Goal: Task Accomplishment & Management: Manage account settings

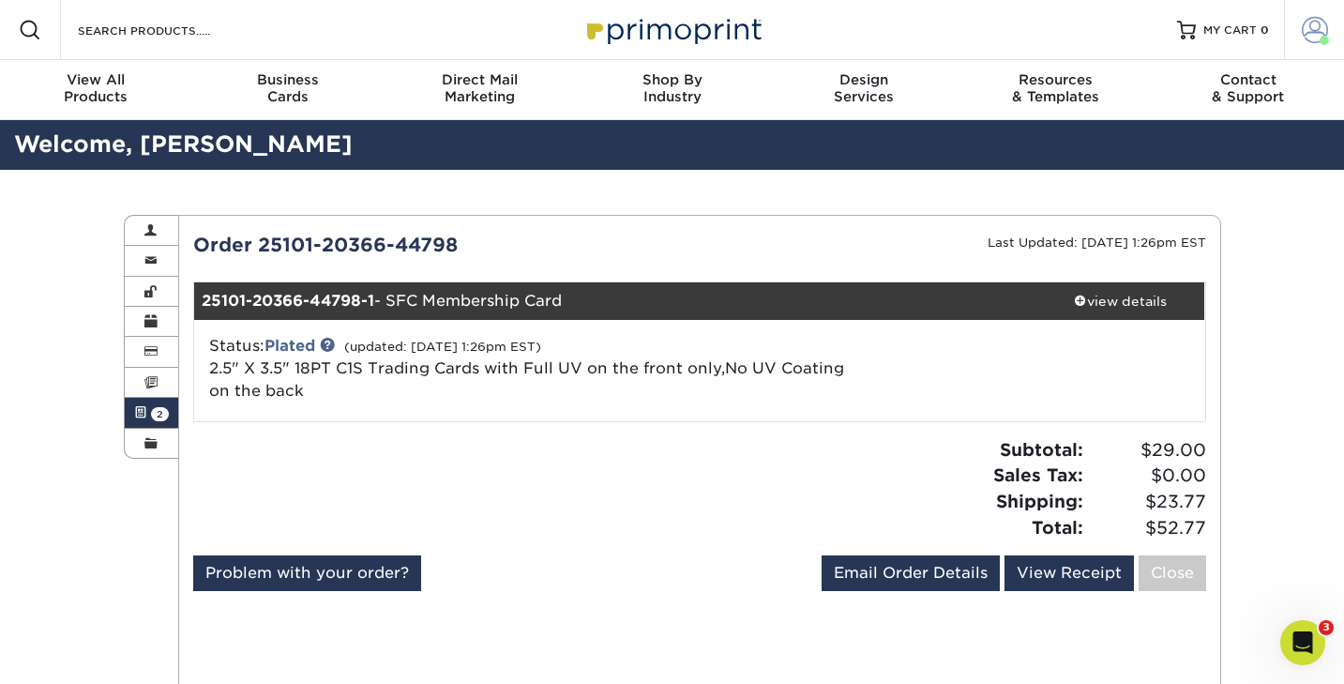
click at [1316, 31] on span at bounding box center [1315, 30] width 26 height 26
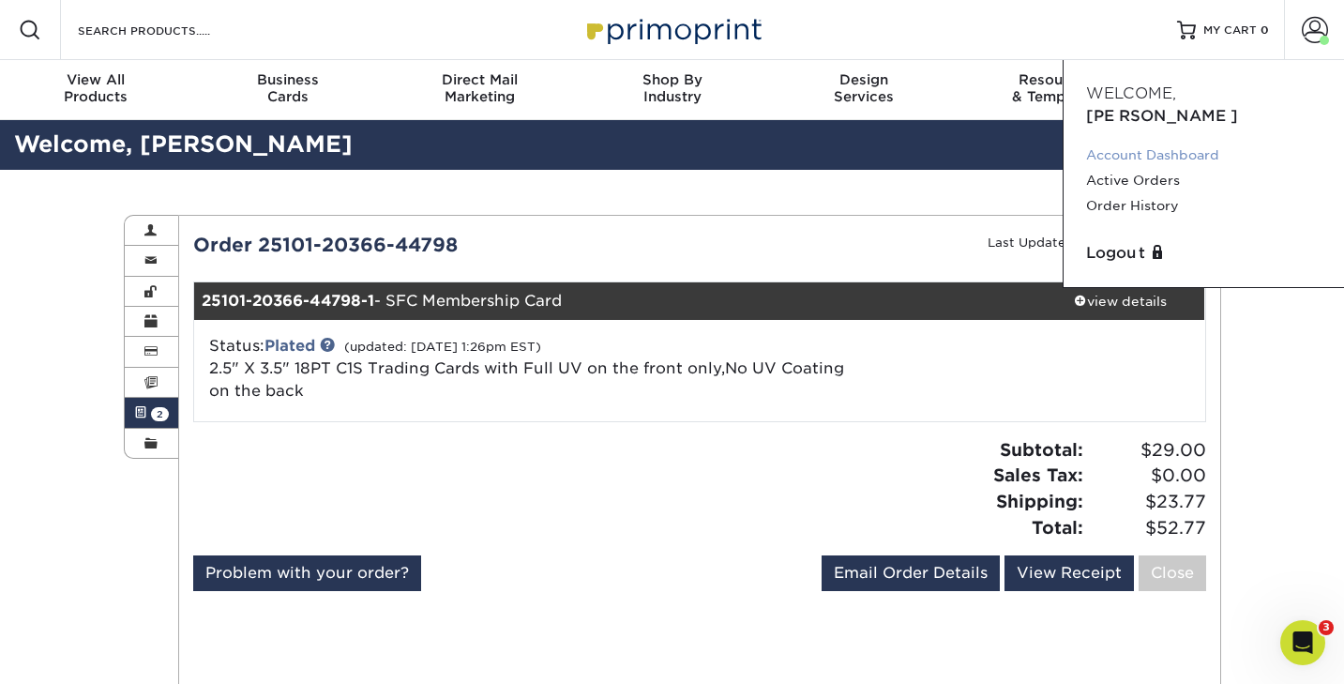
click at [1151, 143] on link "Account Dashboard" at bounding box center [1203, 155] width 235 height 25
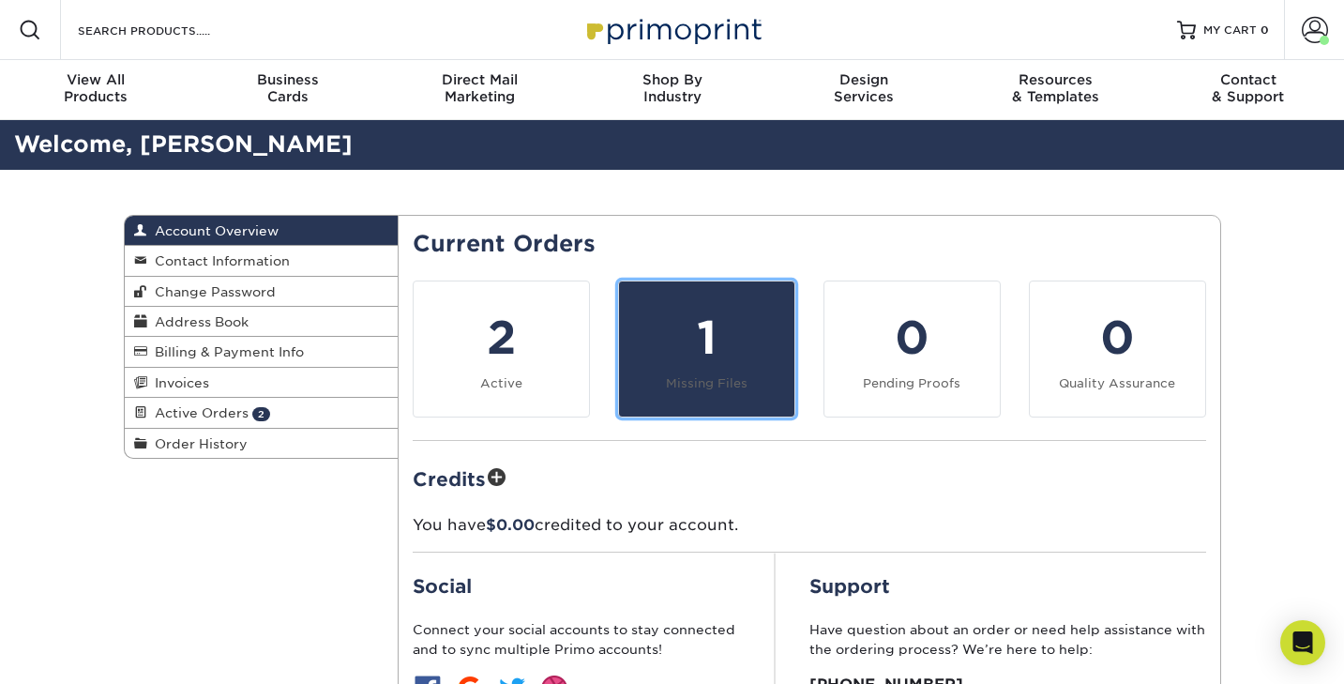
click at [659, 333] on div "1" at bounding box center [706, 338] width 153 height 68
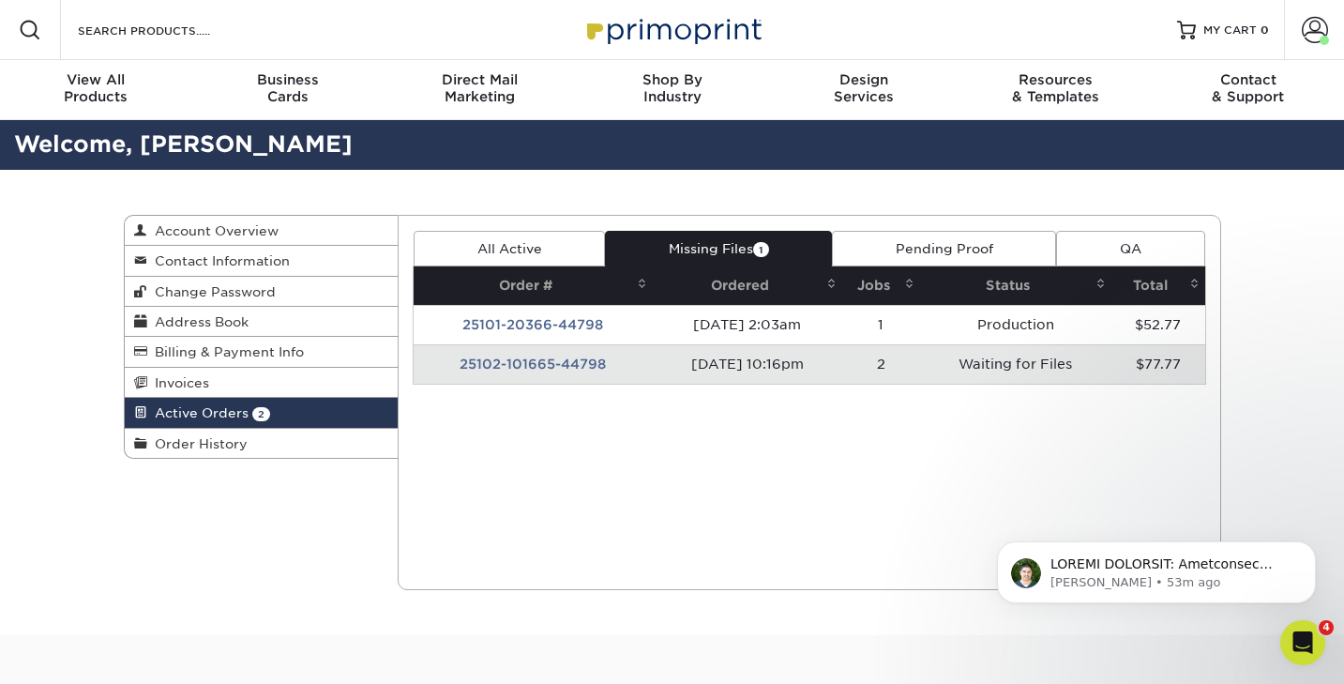
click at [533, 364] on td "25102-101665-44798" at bounding box center [533, 363] width 239 height 39
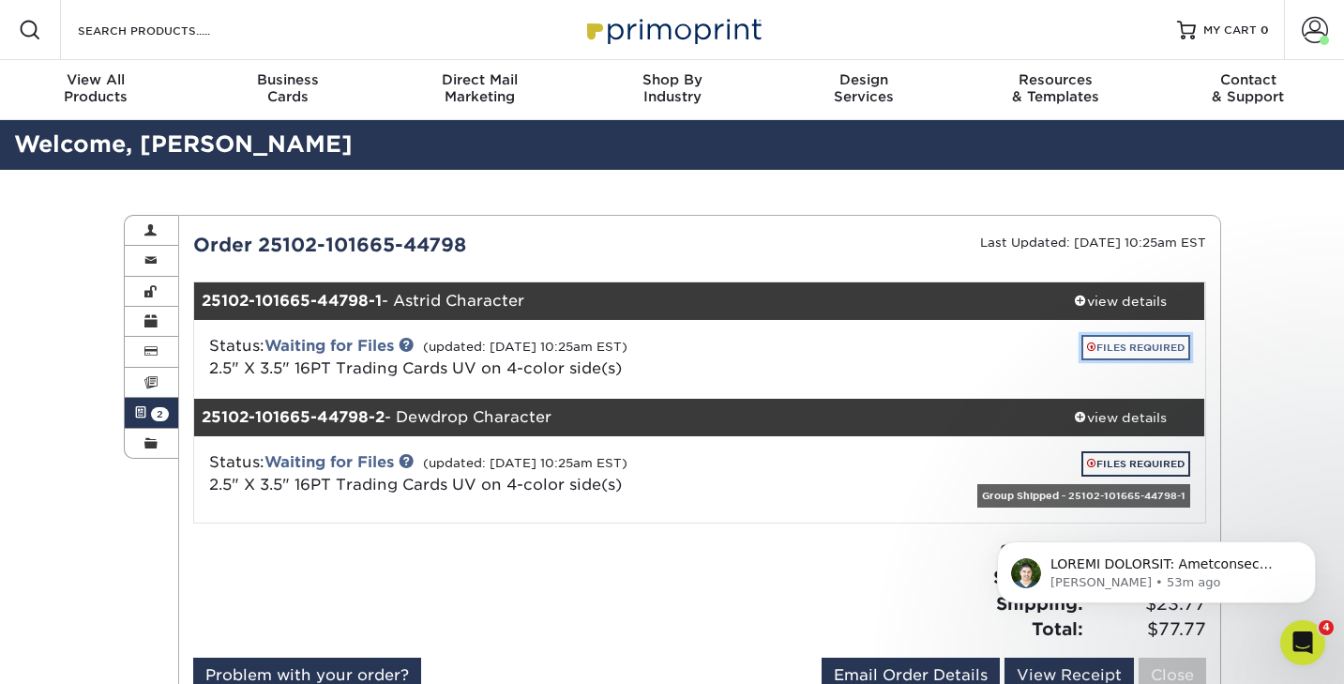
click at [1118, 351] on link "FILES REQUIRED" at bounding box center [1135, 347] width 109 height 25
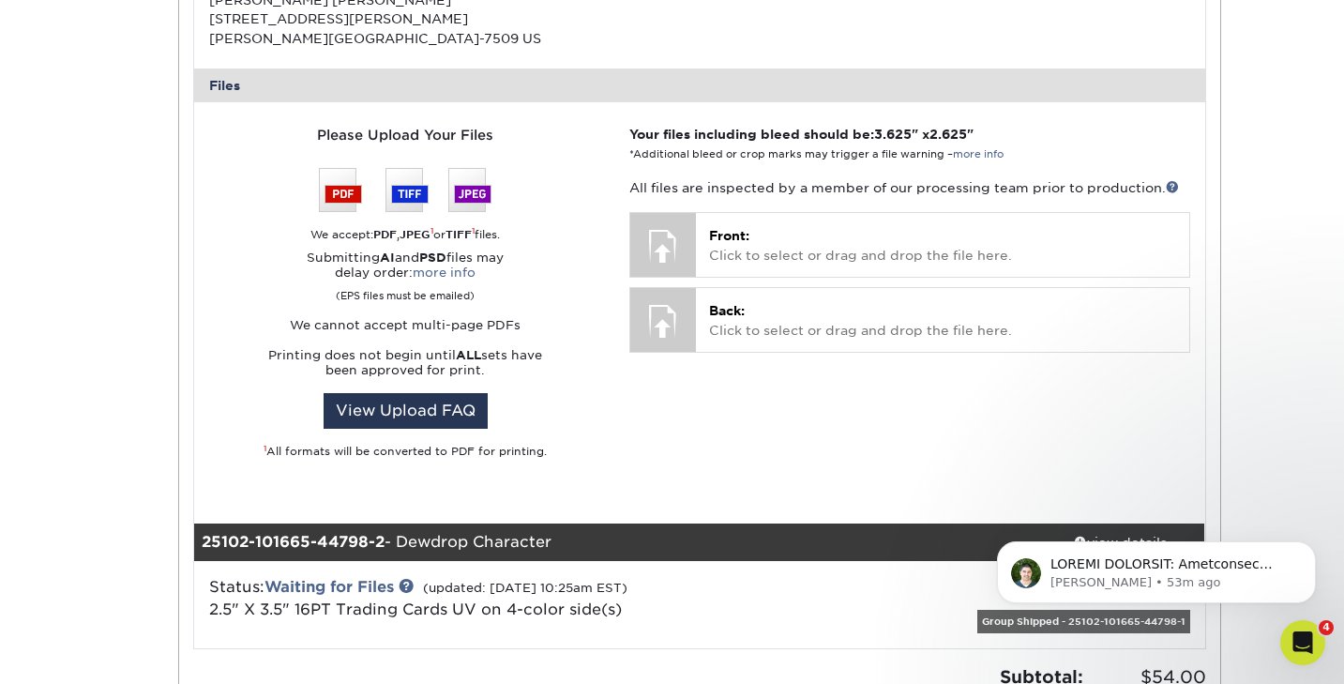
scroll to position [676, 0]
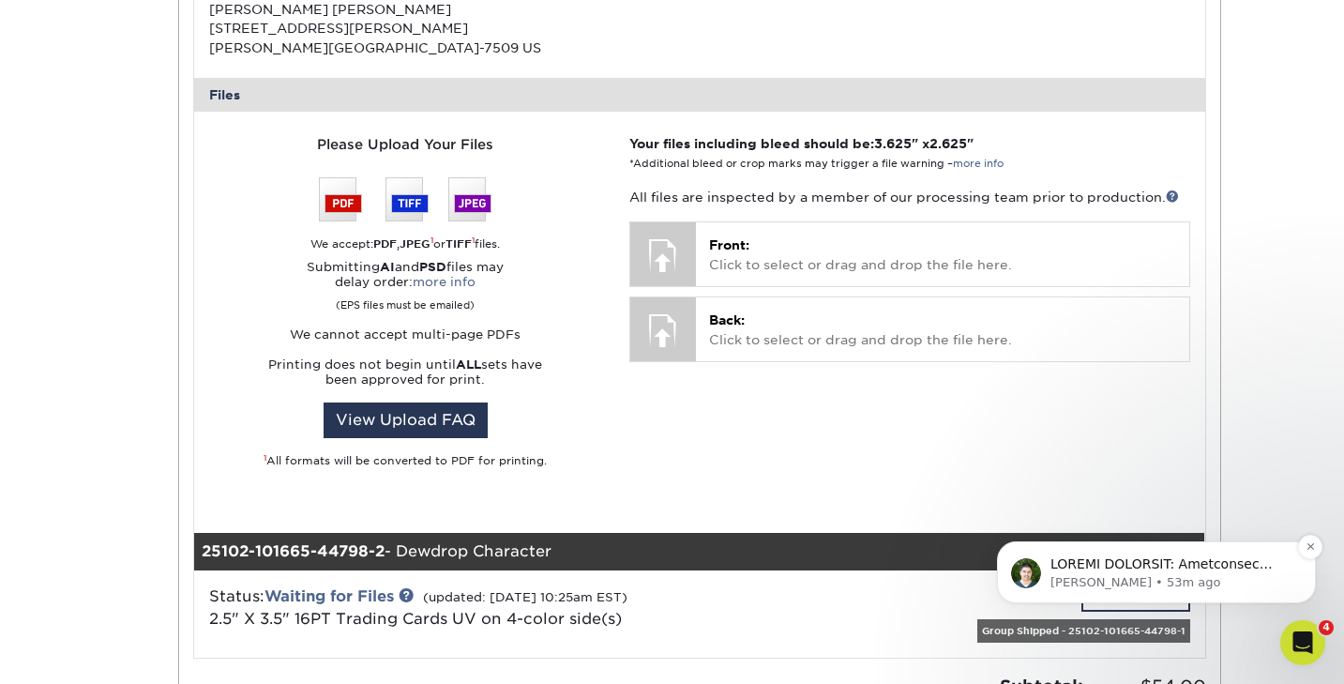
click at [1137, 572] on div "message notification from Matthew, 53m ago. ACTION REQUIRED: Primoprint Order 2…" at bounding box center [1172, 564] width 248 height 24
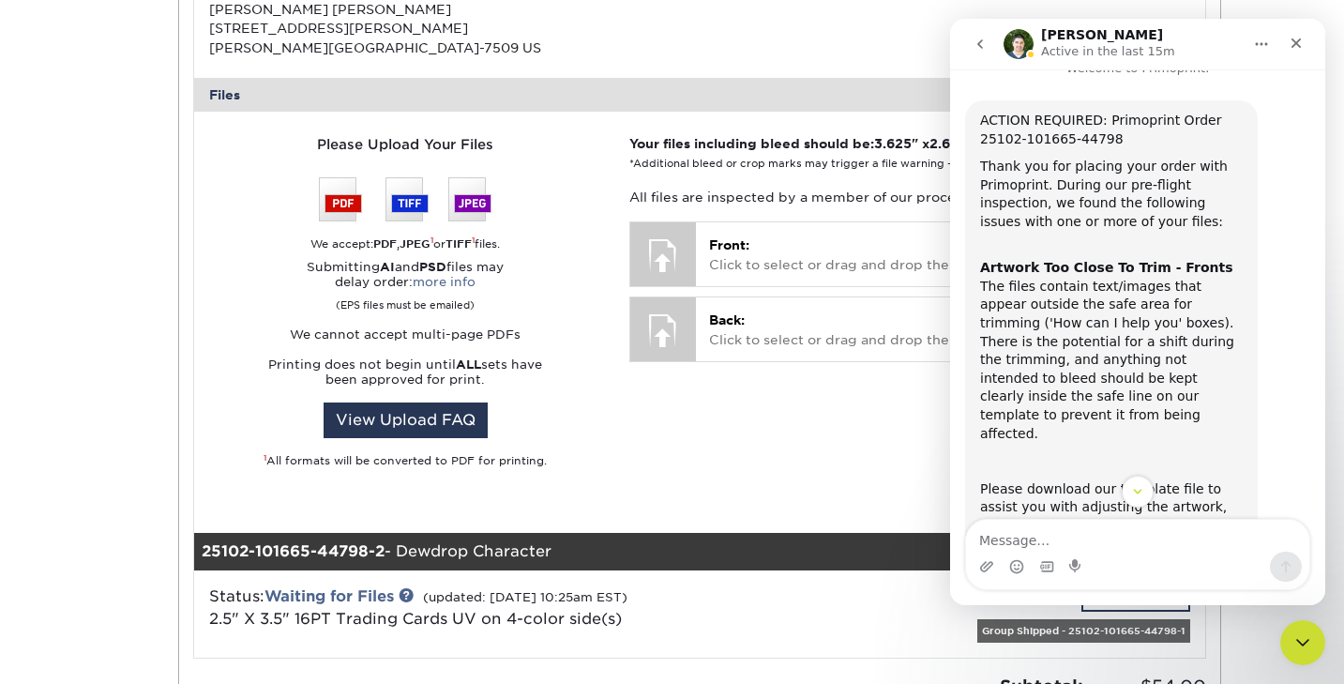
scroll to position [0, 0]
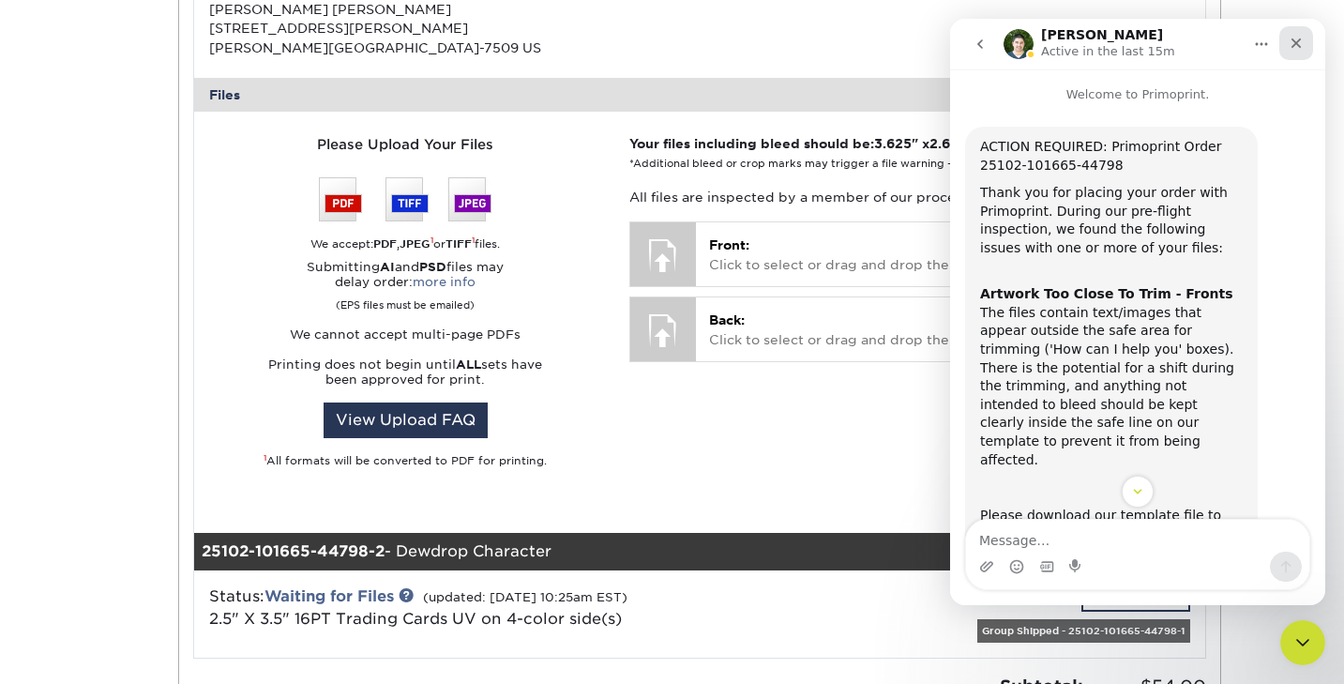
click at [1293, 49] on icon "Close" at bounding box center [1296, 43] width 15 height 15
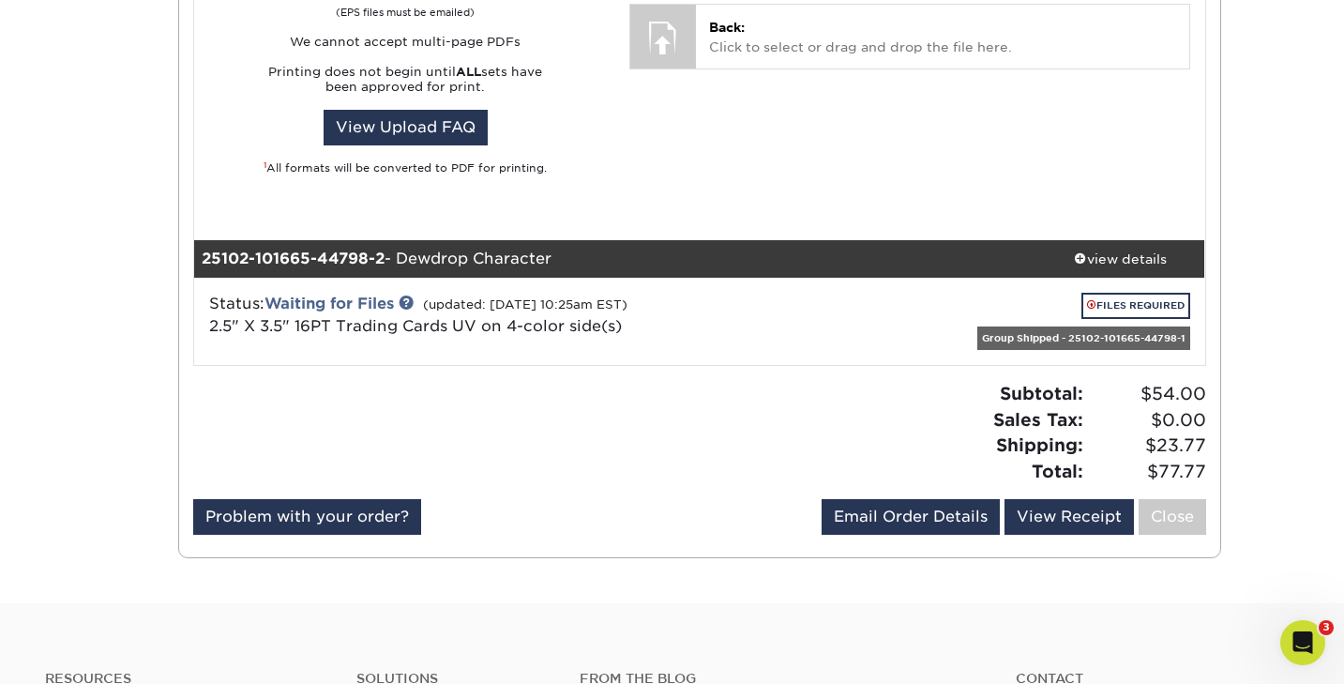
scroll to position [972, 0]
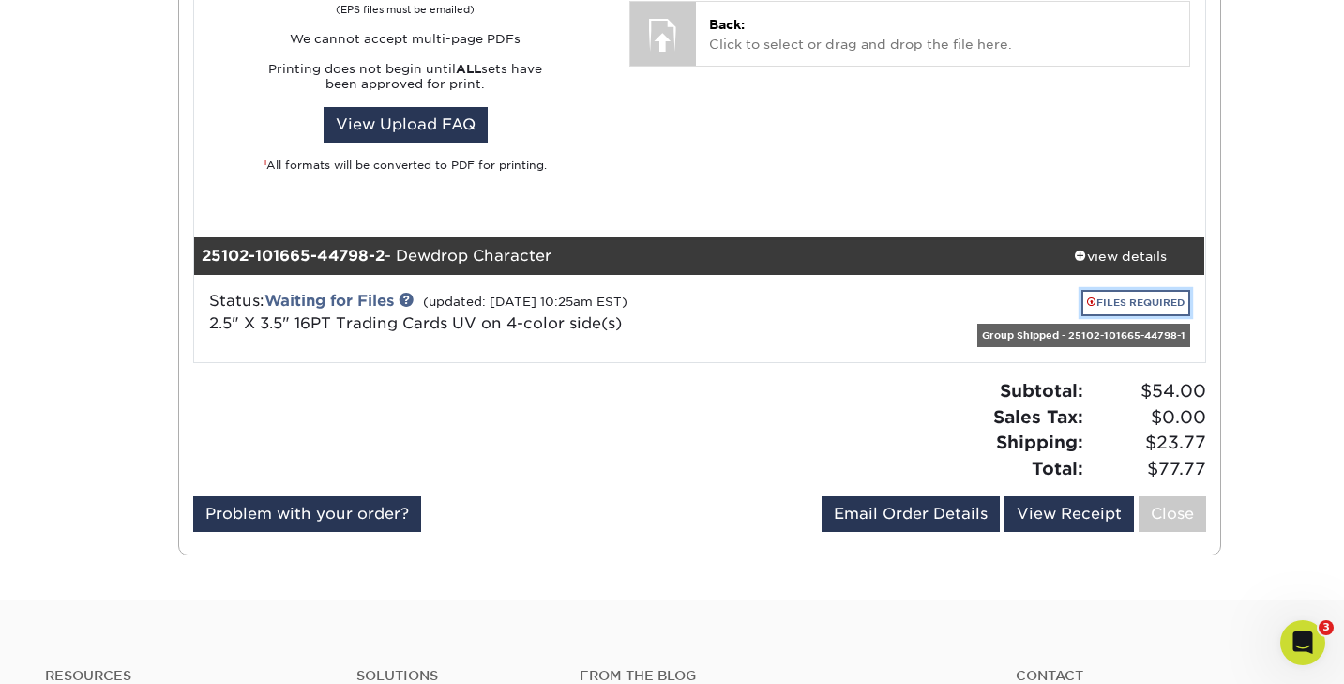
click at [1121, 304] on link "FILES REQUIRED" at bounding box center [1135, 302] width 109 height 25
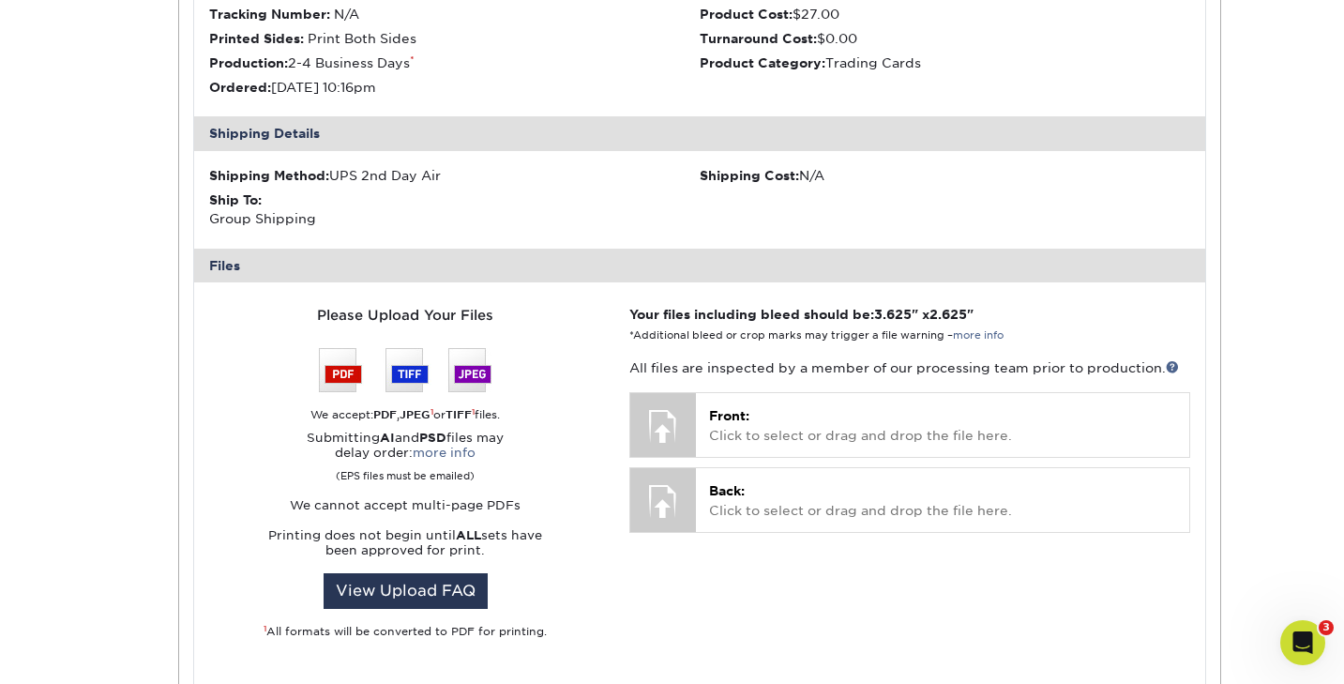
scroll to position [1404, 0]
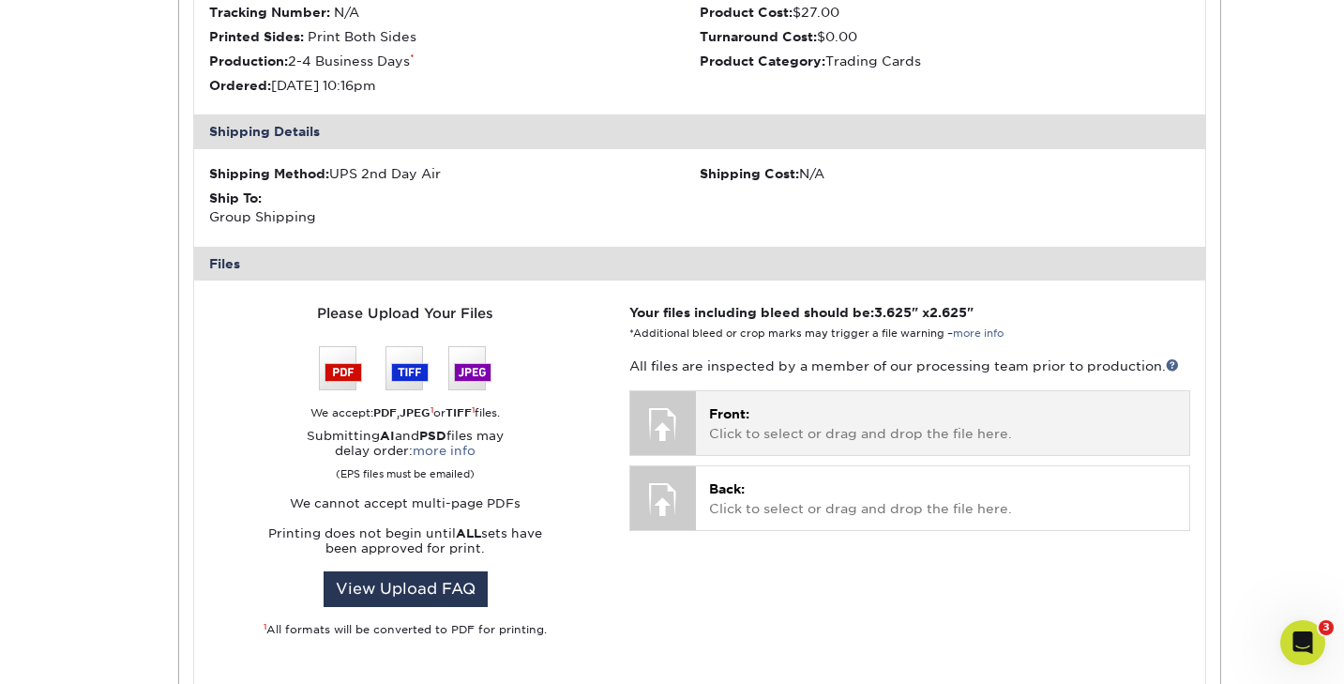
click at [732, 429] on p "Front: Click to select or drag and drop the file here." at bounding box center [942, 423] width 466 height 38
click at [719, 423] on p "Front: Click to select or drag and drop the file here." at bounding box center [942, 423] width 466 height 38
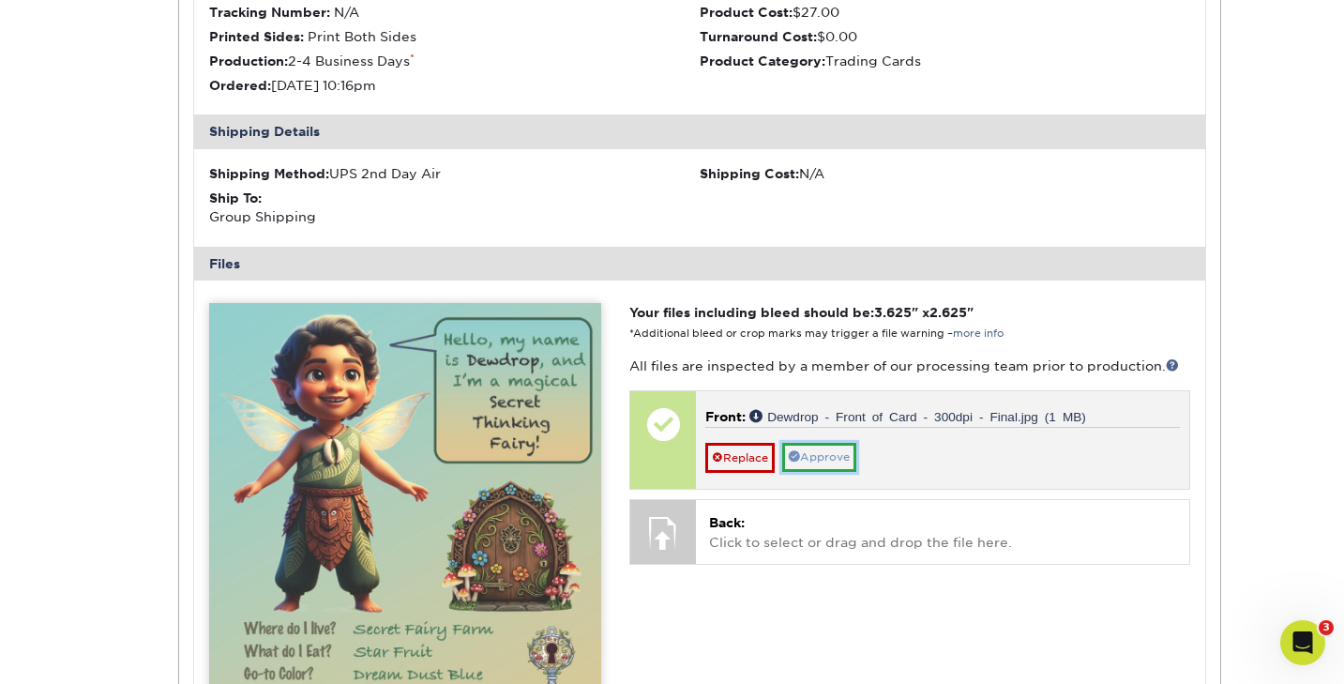
click at [813, 452] on link "Approve" at bounding box center [819, 457] width 74 height 29
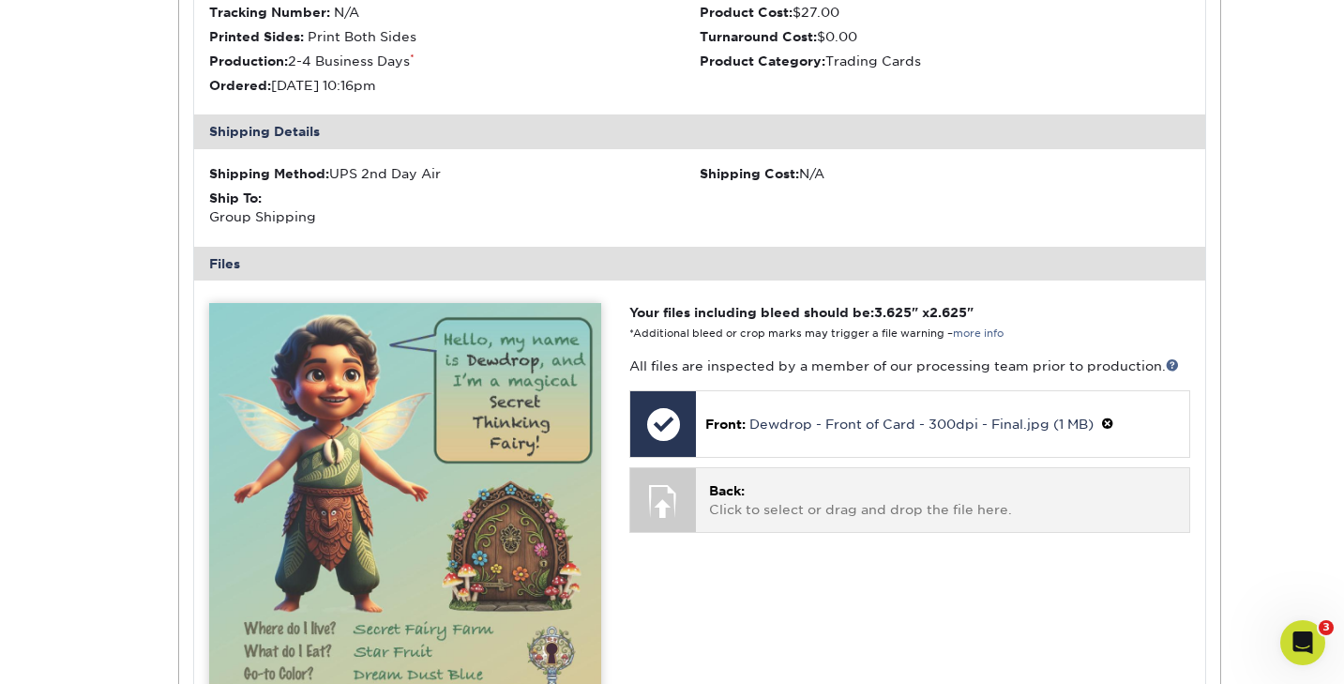
click at [760, 511] on p "Back: Click to select or drag and drop the file here." at bounding box center [942, 500] width 466 height 38
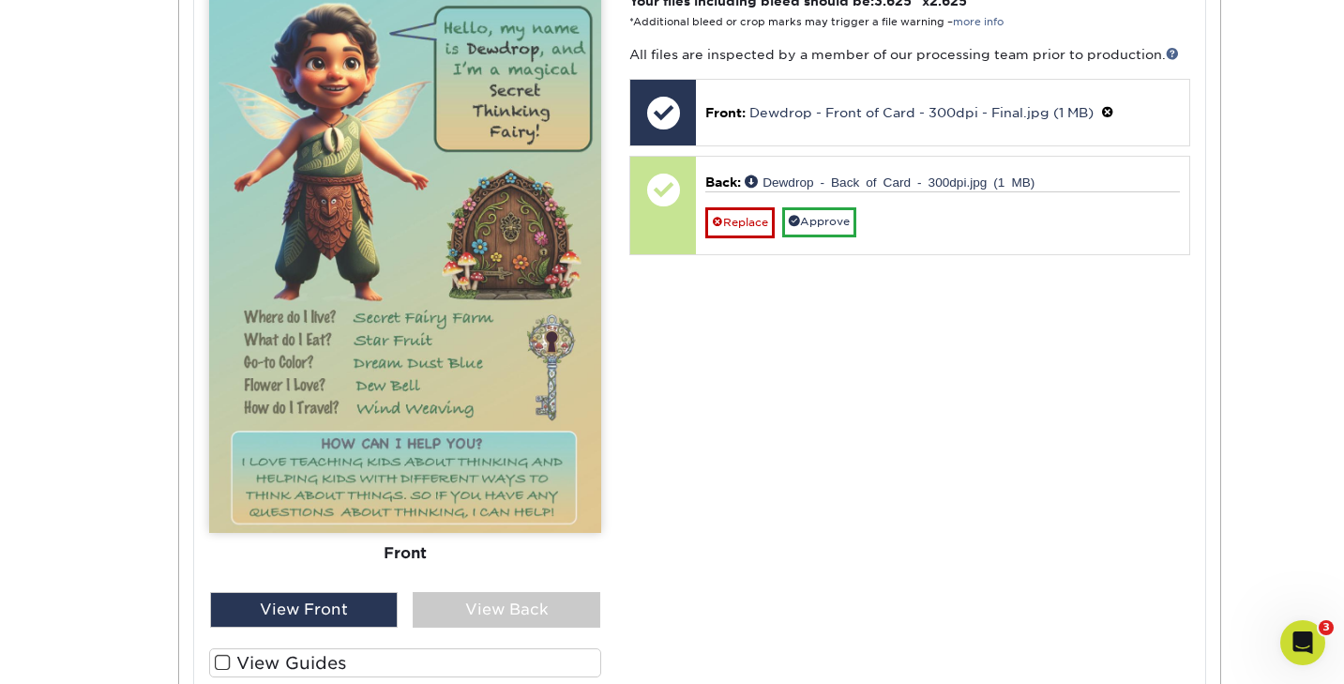
scroll to position [1719, 0]
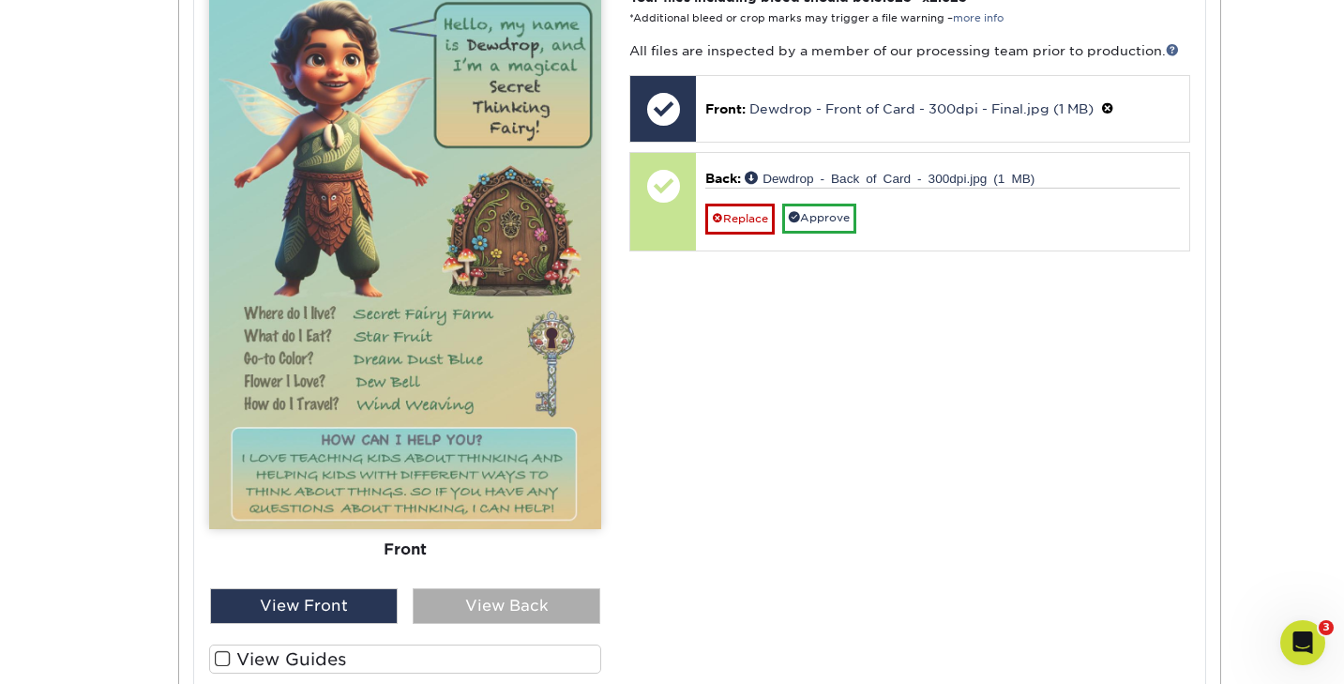
click at [512, 603] on div "View Back" at bounding box center [507, 606] width 188 height 36
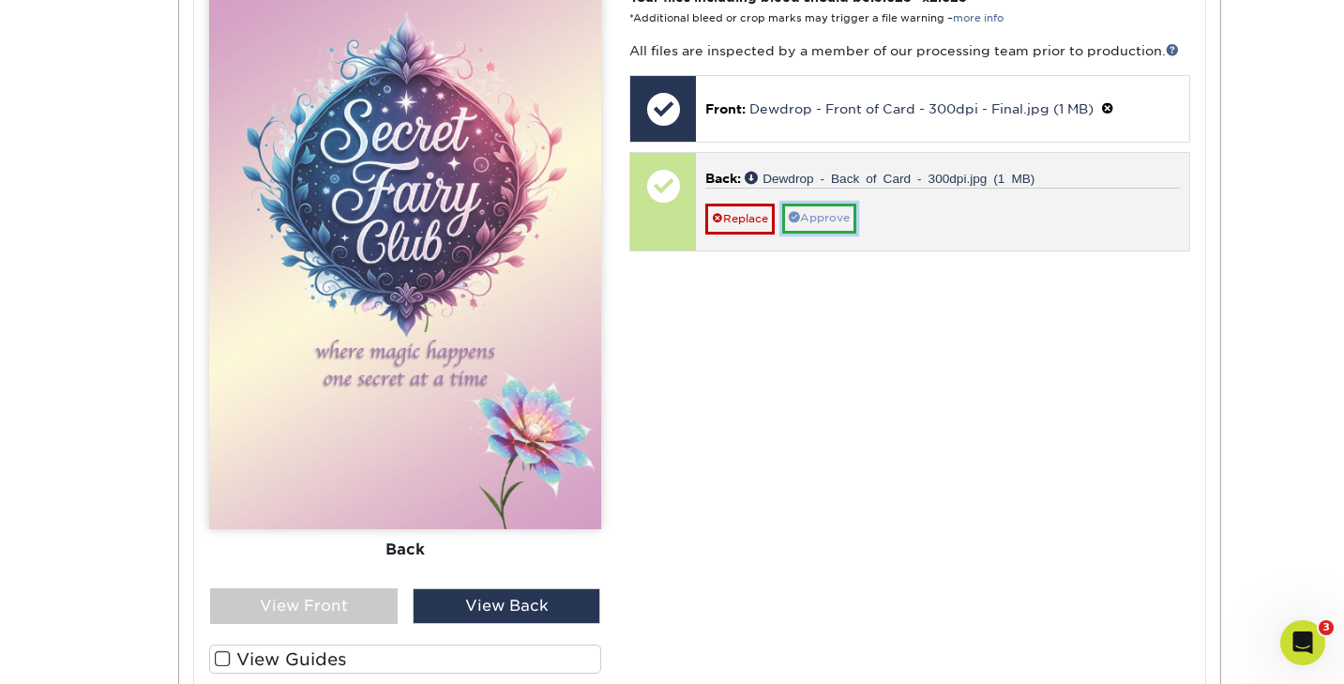
click at [812, 223] on link "Approve" at bounding box center [819, 218] width 74 height 29
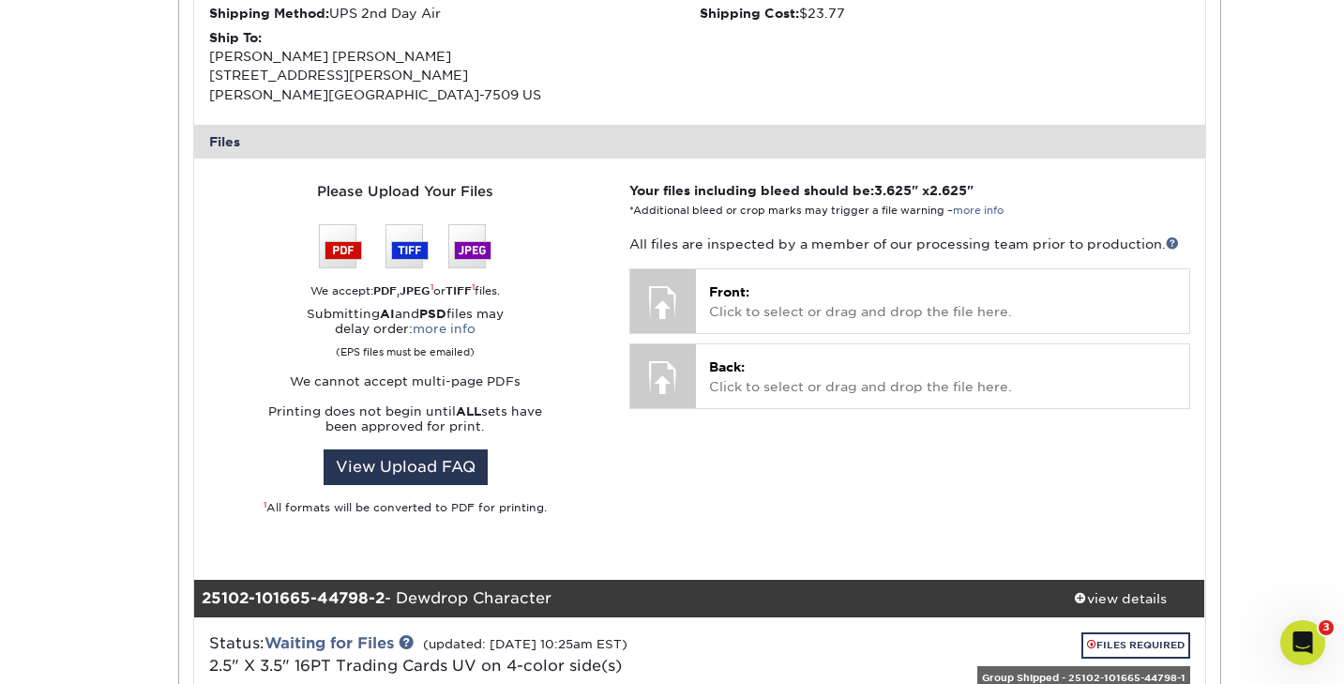
scroll to position [626, 0]
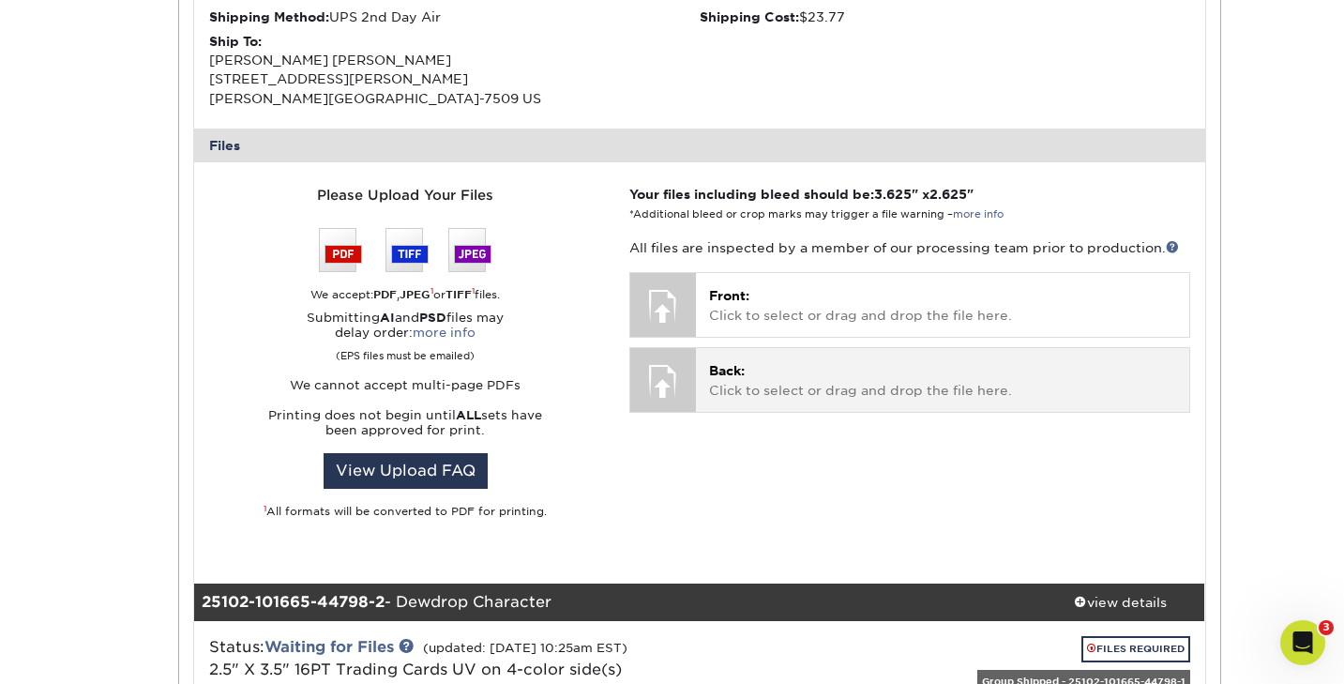
click at [720, 363] on span "Back:" at bounding box center [727, 370] width 36 height 15
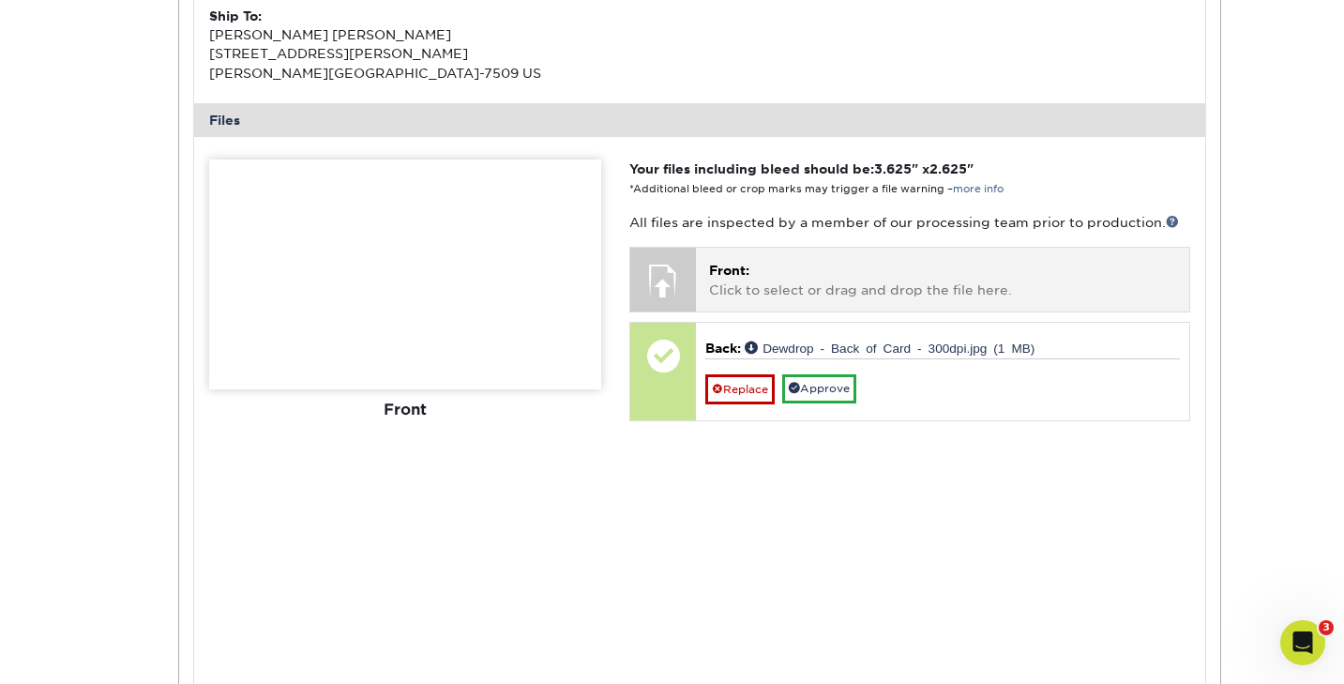
scroll to position [655, 0]
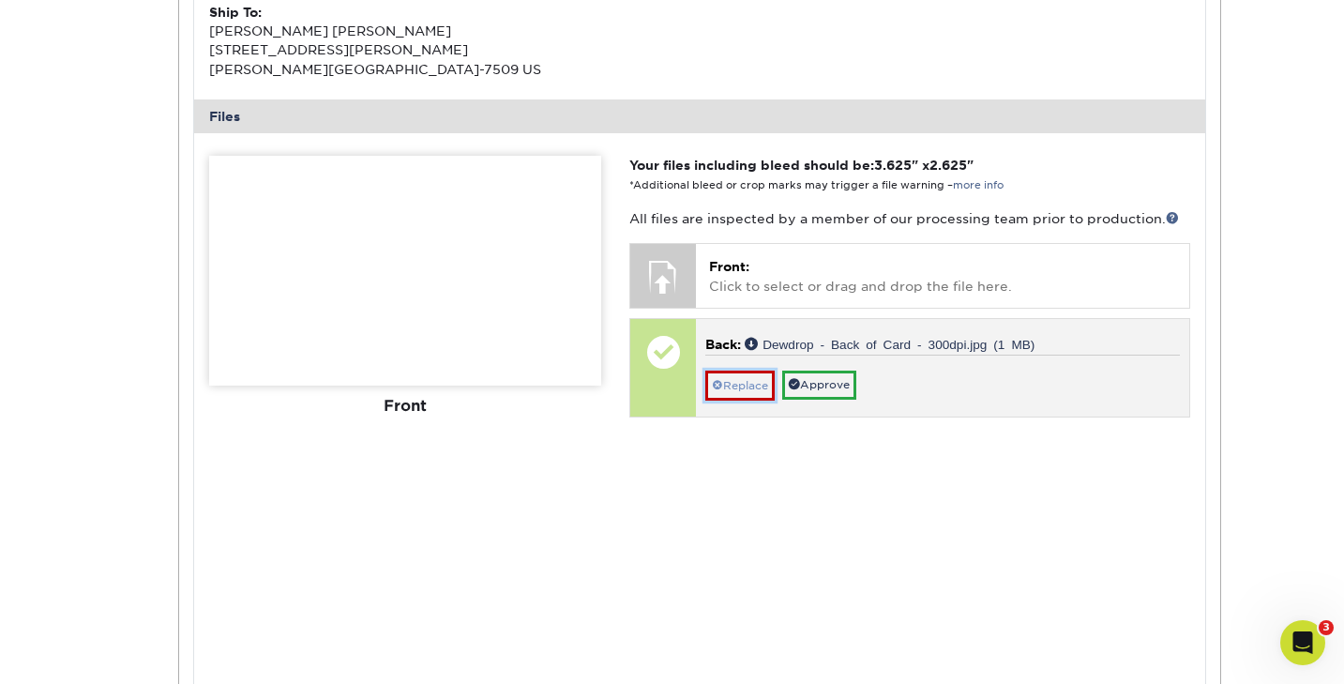
click at [738, 385] on link "Replace" at bounding box center [739, 385] width 69 height 30
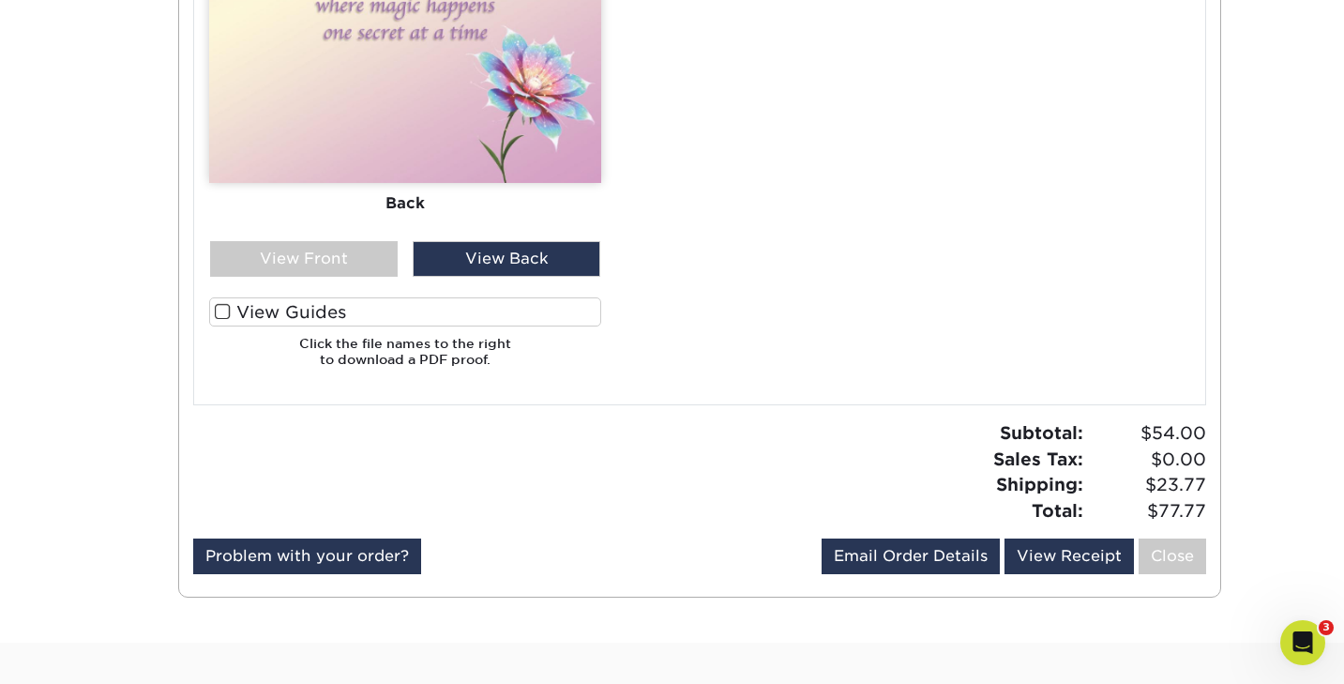
scroll to position [2491, 0]
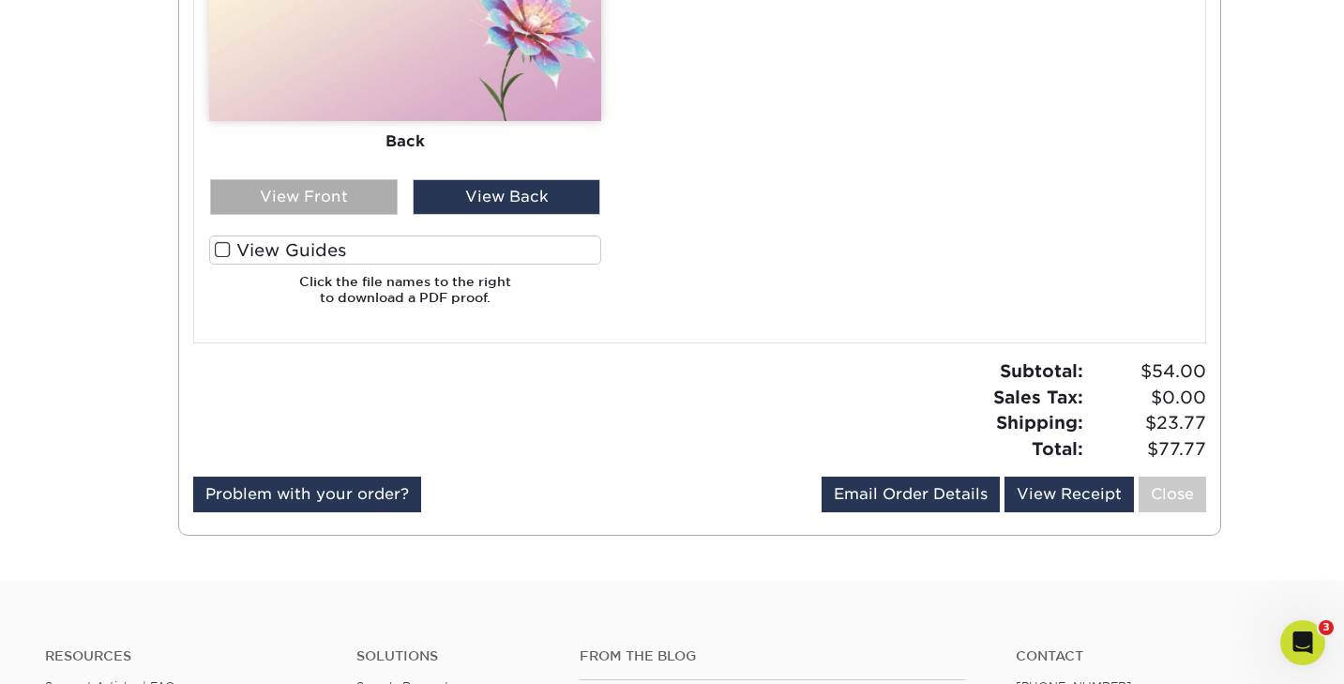
click at [349, 204] on div "View Front" at bounding box center [304, 197] width 188 height 36
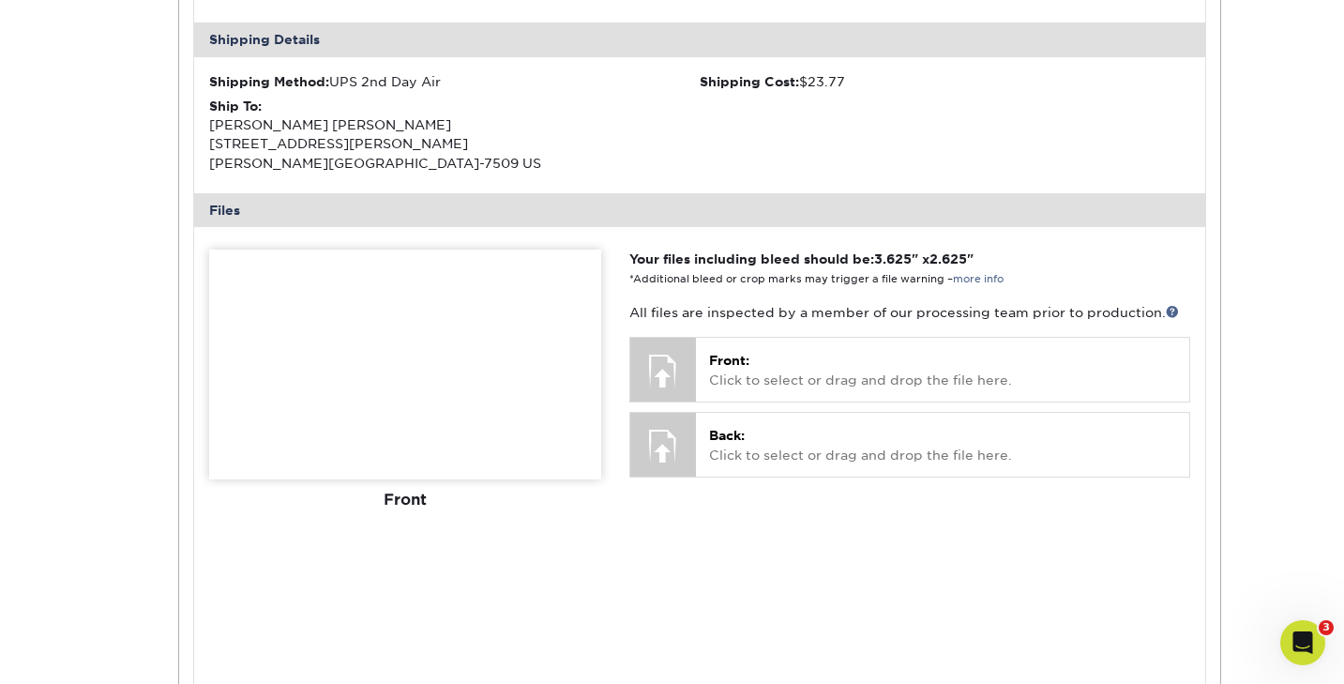
scroll to position [553, 0]
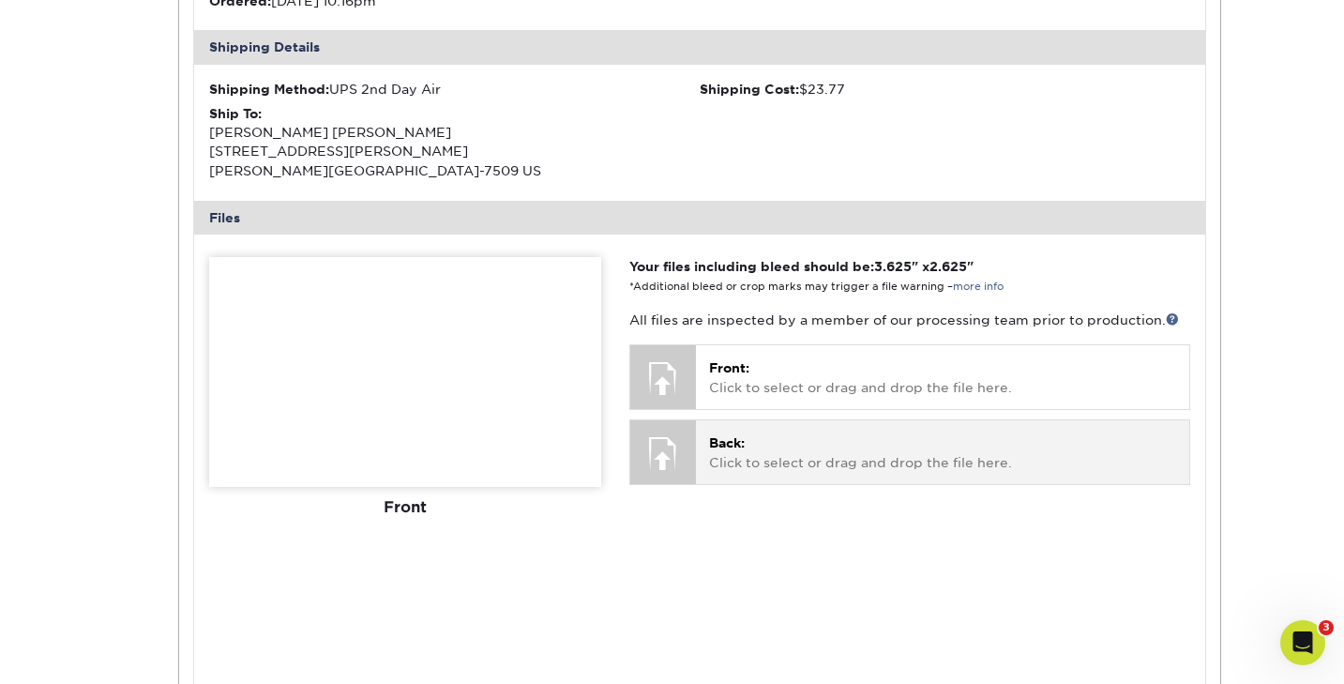
click at [716, 441] on span "Back:" at bounding box center [727, 442] width 36 height 15
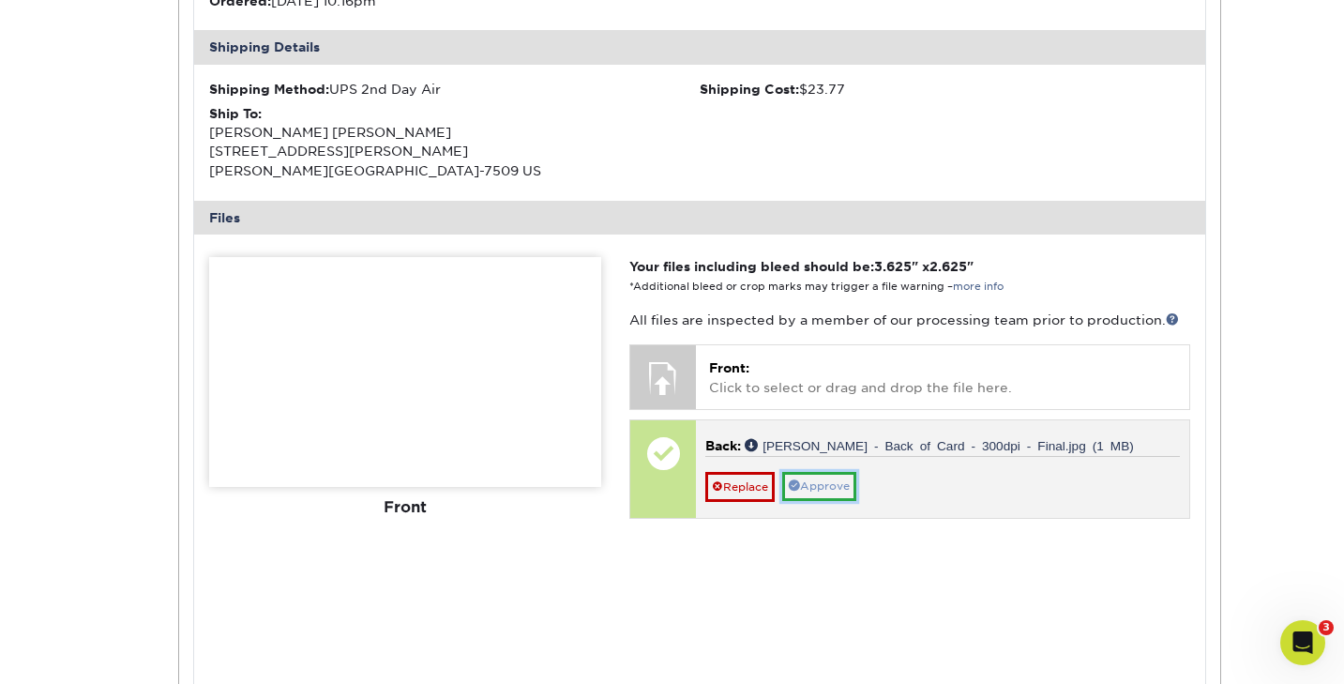
click at [819, 483] on link "Approve" at bounding box center [819, 486] width 74 height 29
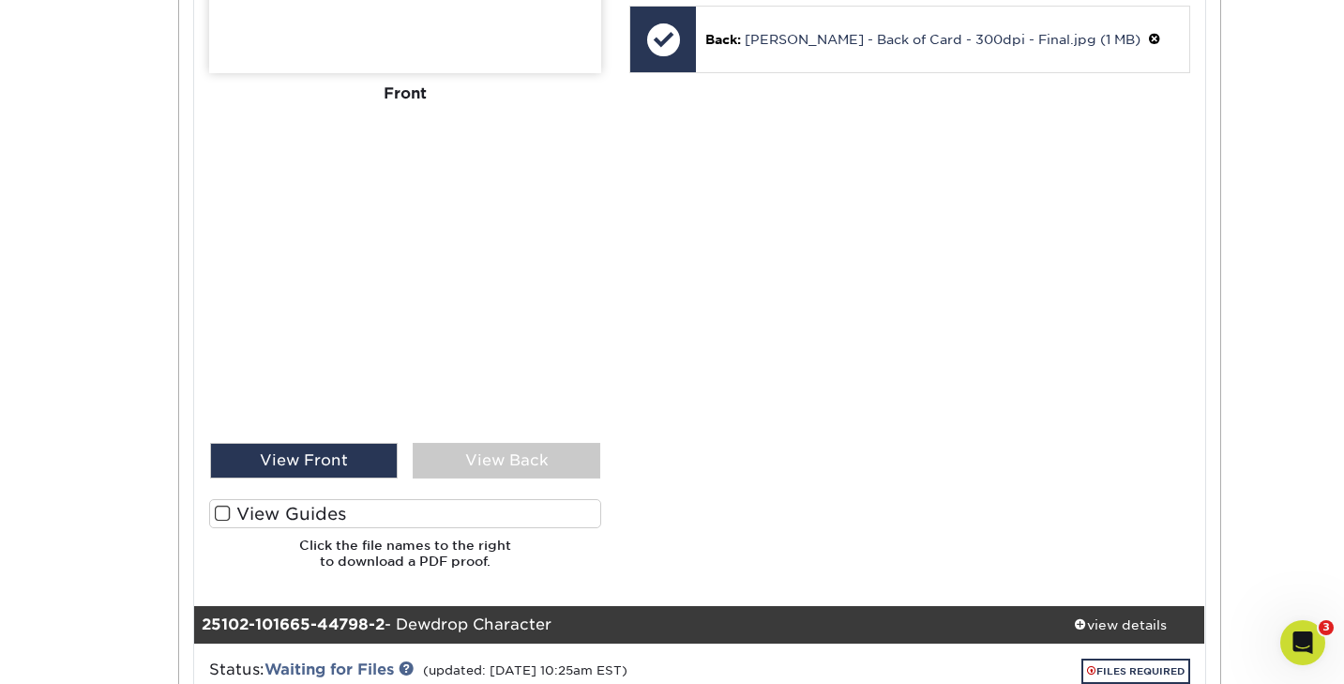
scroll to position [968, 0]
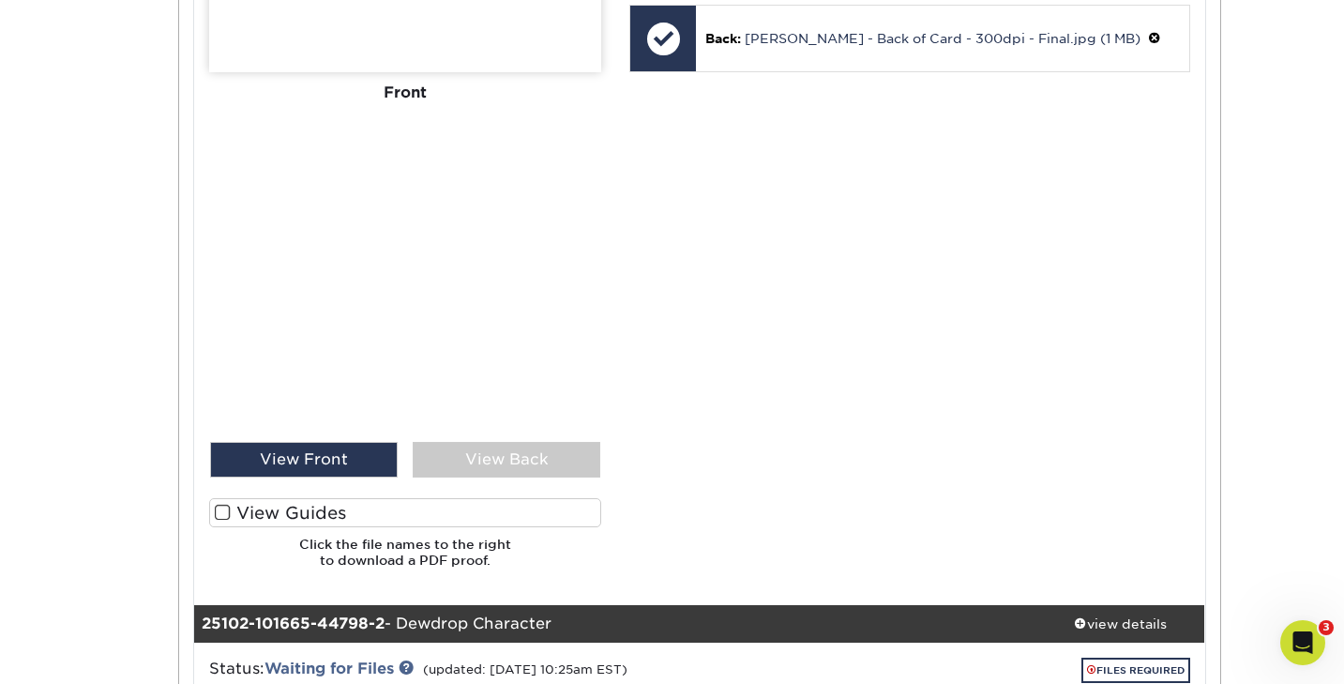
click at [466, 465] on div "View Back" at bounding box center [507, 460] width 188 height 36
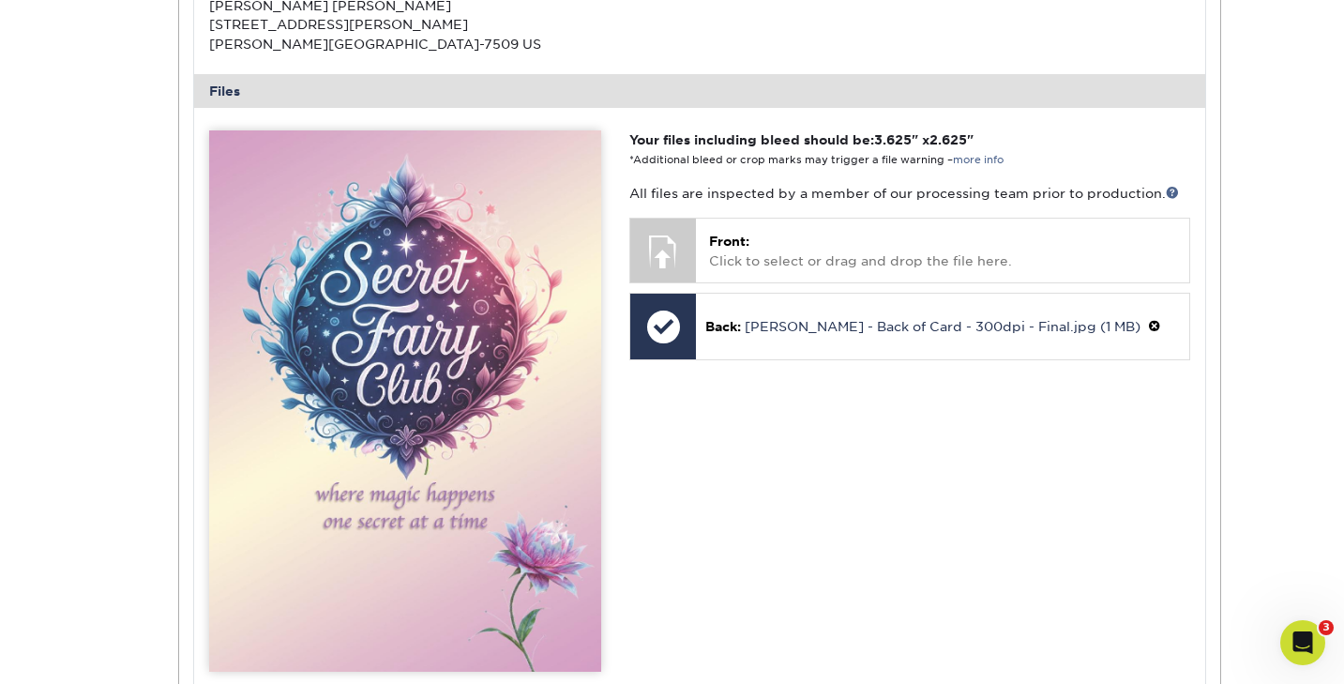
scroll to position [678, 0]
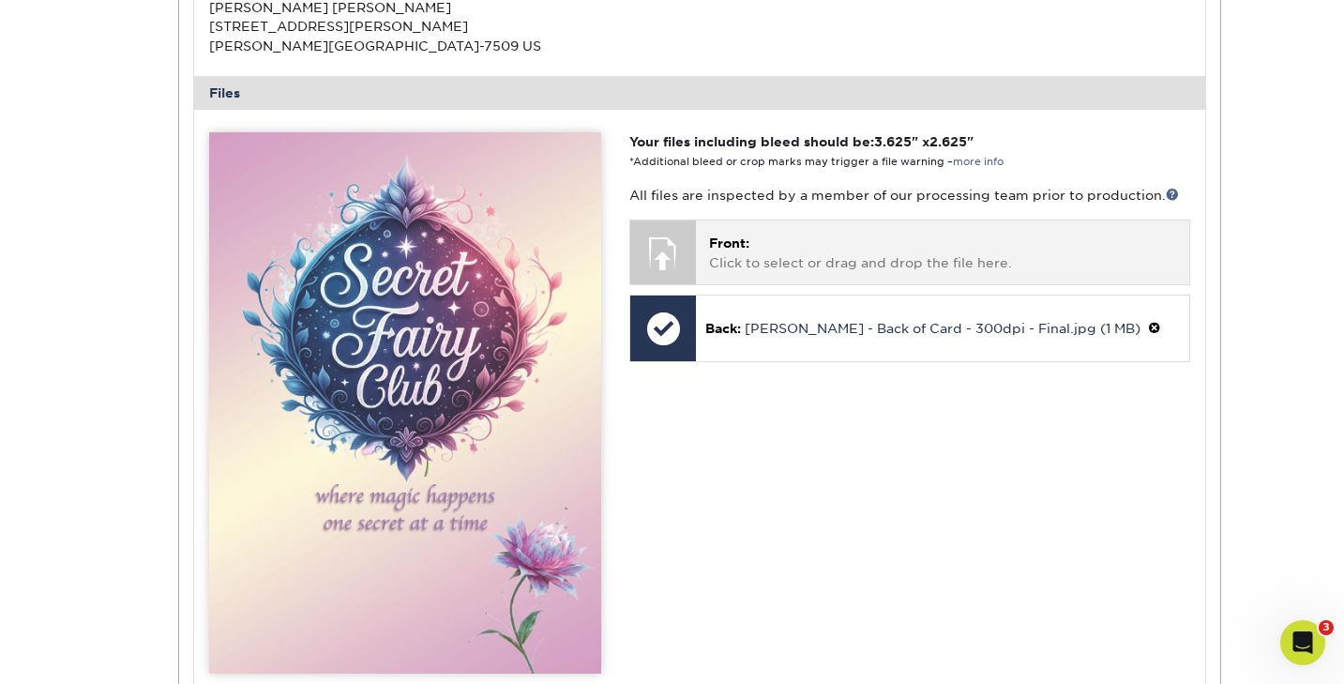
click at [732, 256] on p "Front: Click to select or drag and drop the file here." at bounding box center [942, 253] width 466 height 38
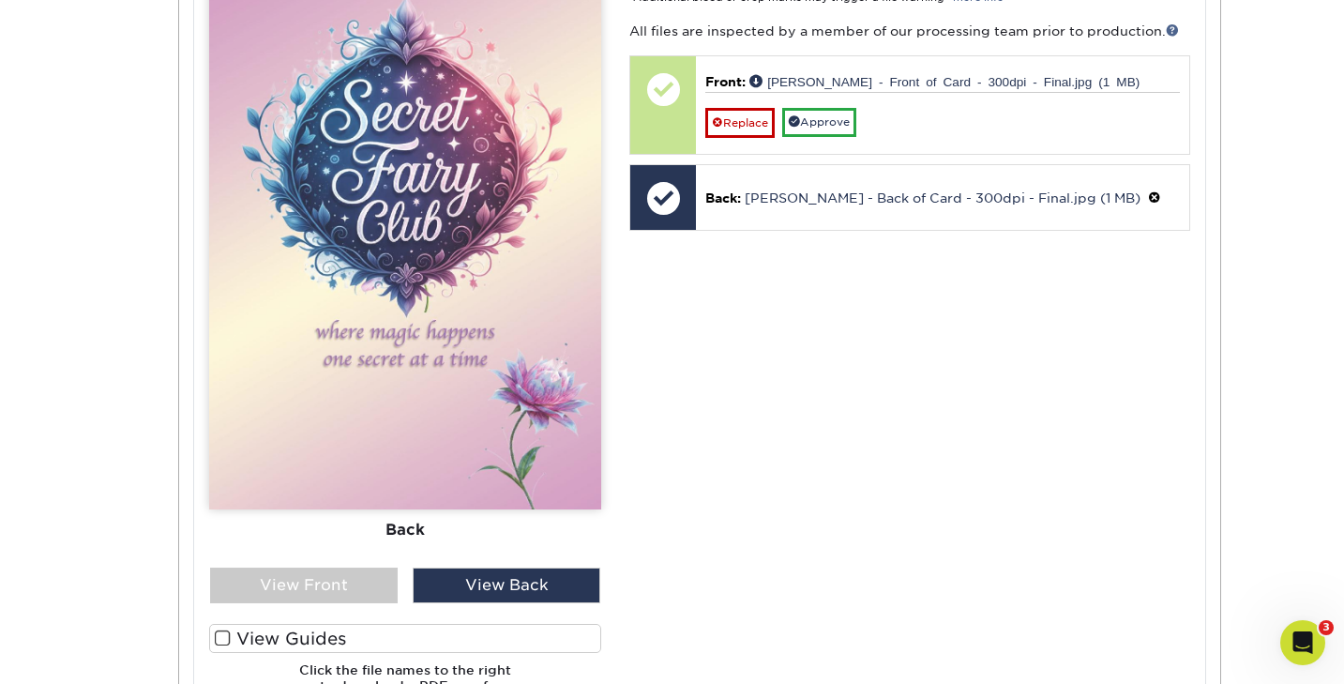
scroll to position [843, 0]
click at [287, 589] on div "View Front" at bounding box center [304, 584] width 188 height 36
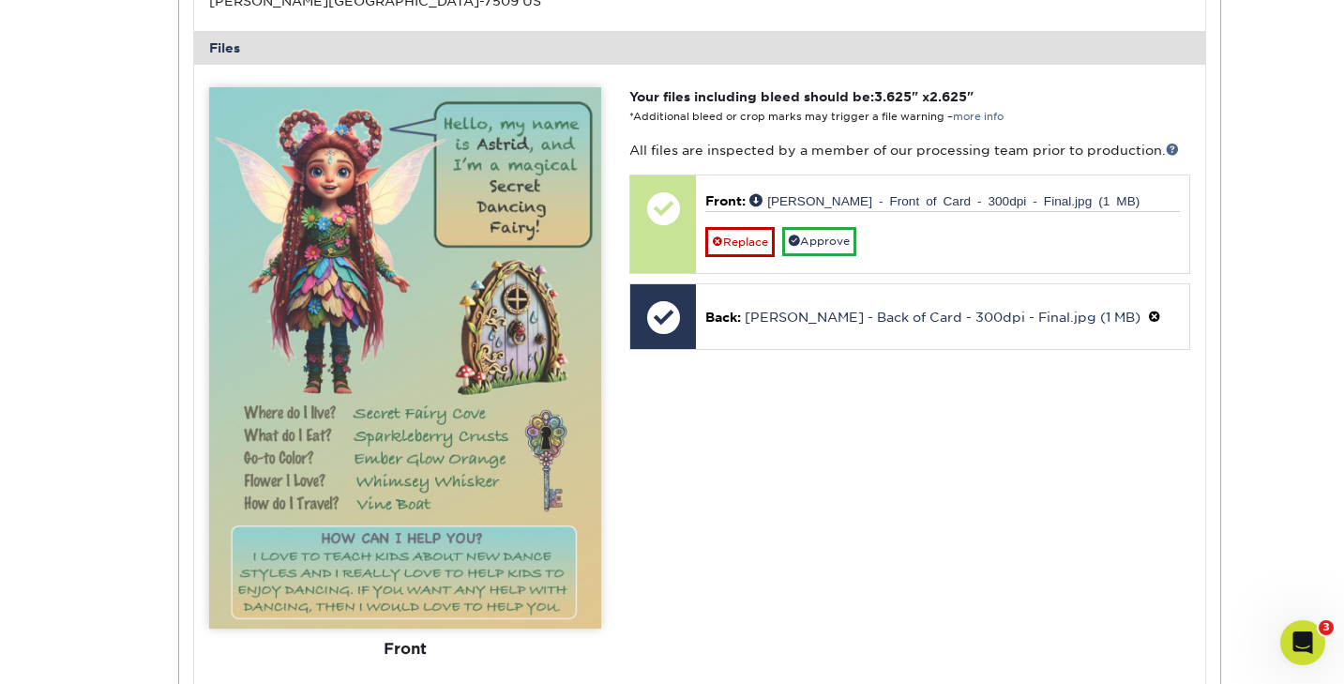
scroll to position [704, 0]
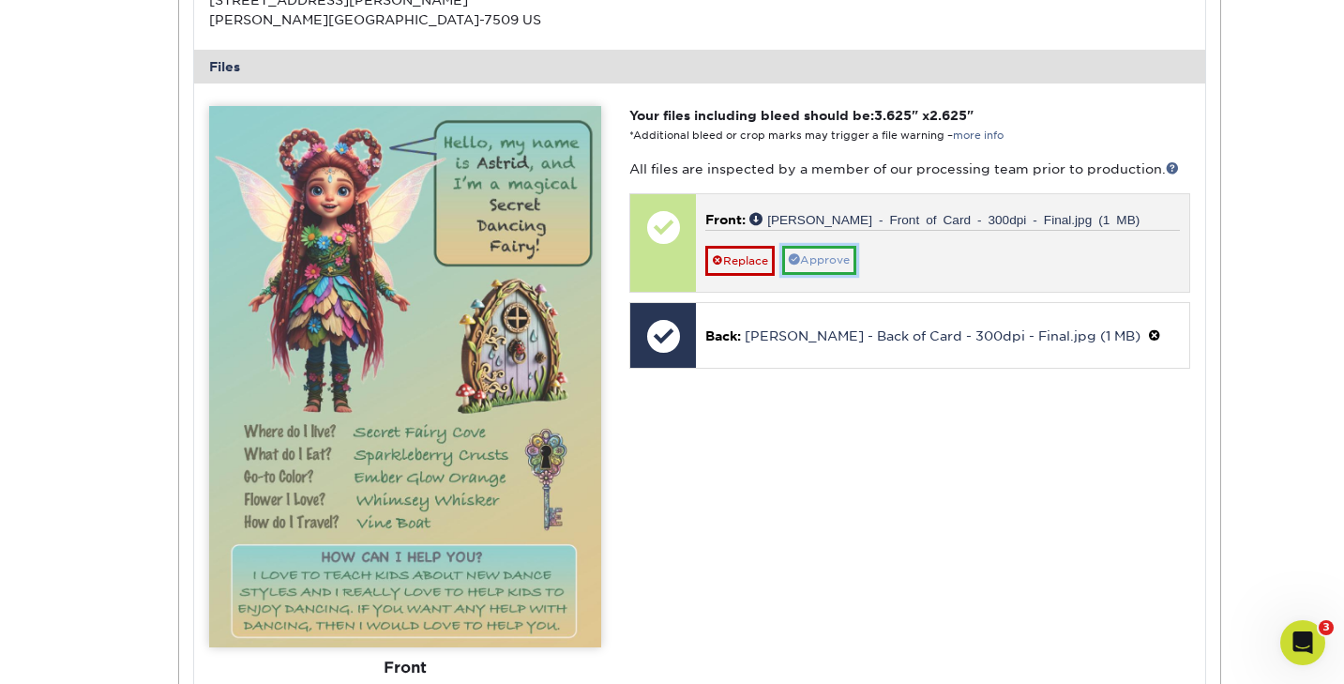
click at [823, 263] on link "Approve" at bounding box center [819, 260] width 74 height 29
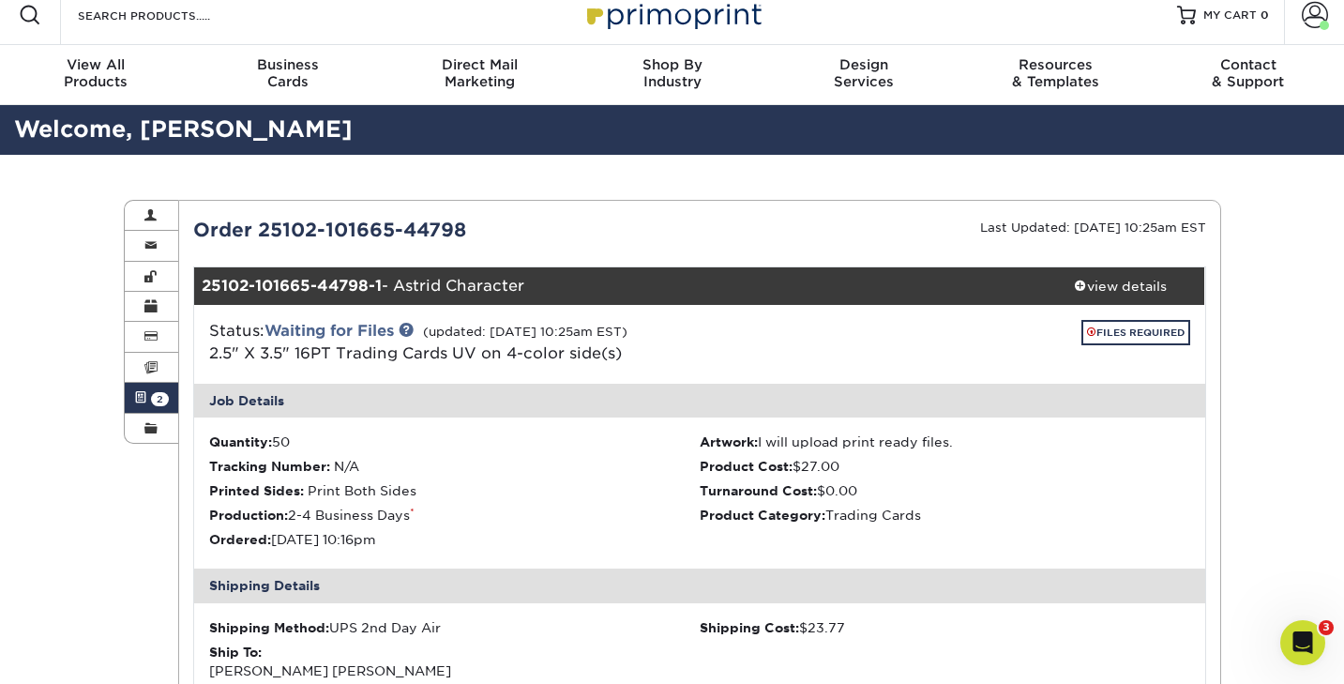
scroll to position [0, 0]
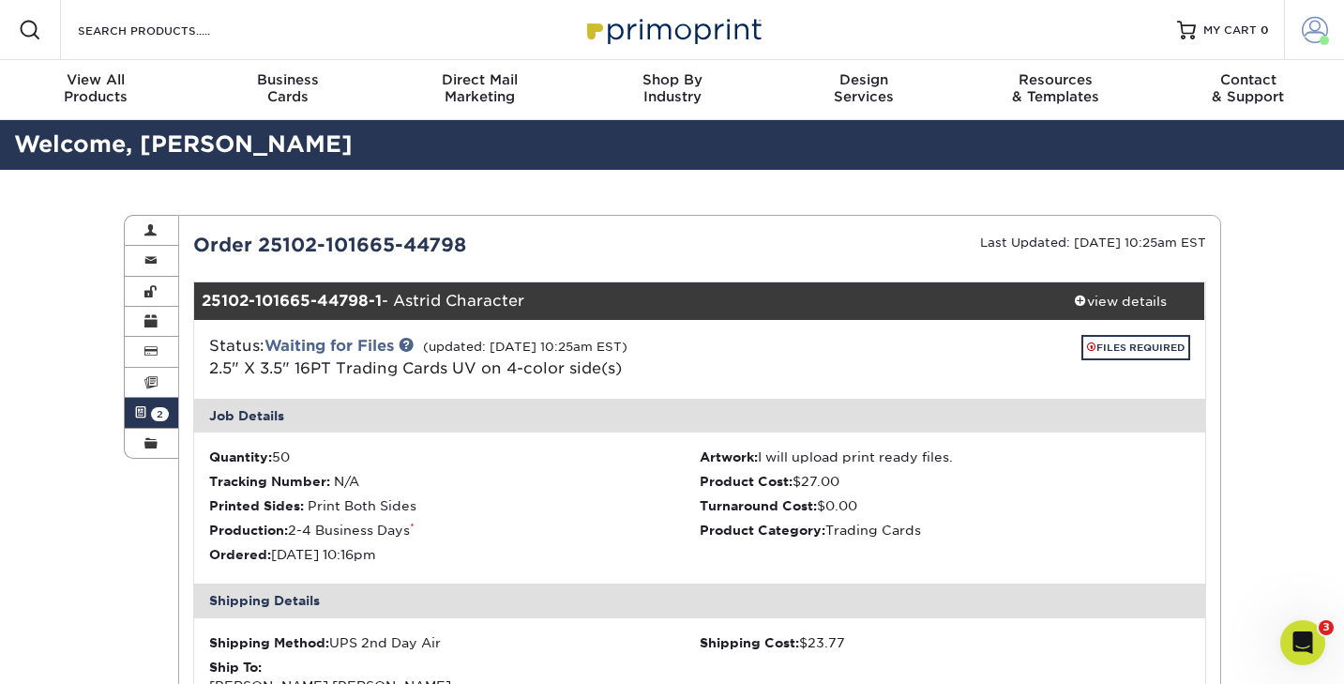
click at [1302, 29] on span at bounding box center [1315, 30] width 26 height 26
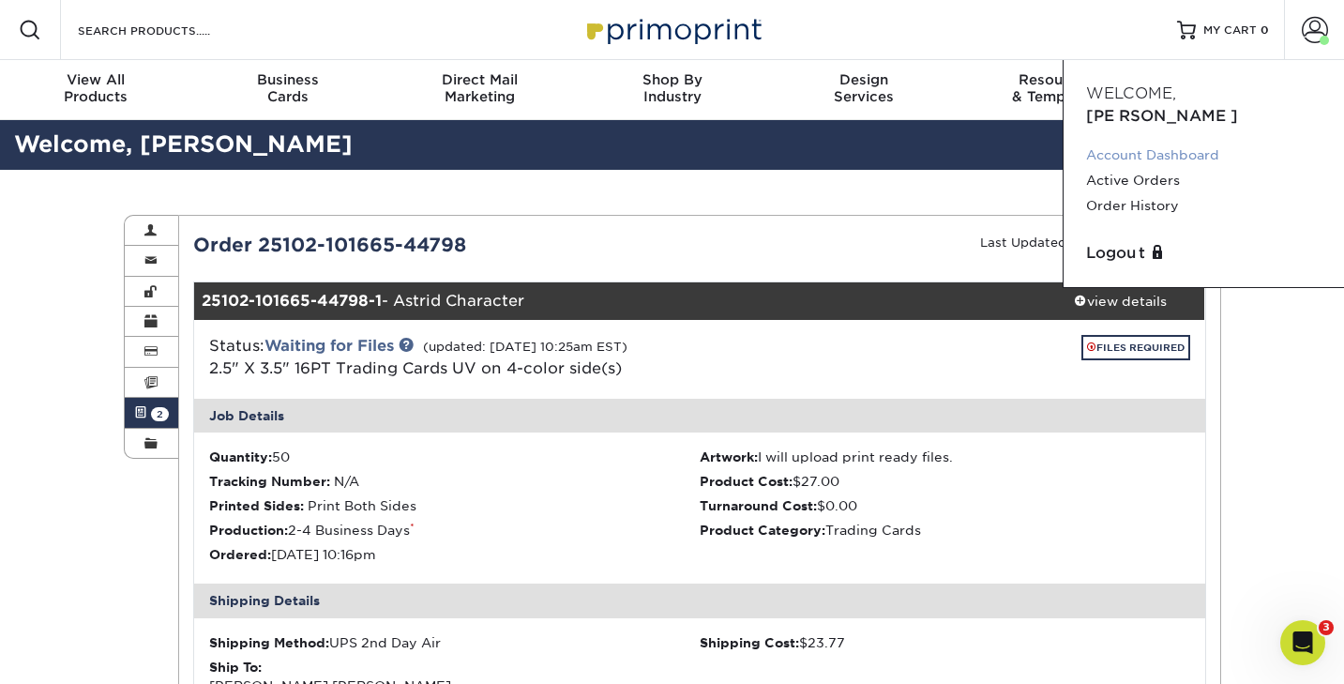
click at [1150, 143] on link "Account Dashboard" at bounding box center [1203, 155] width 235 height 25
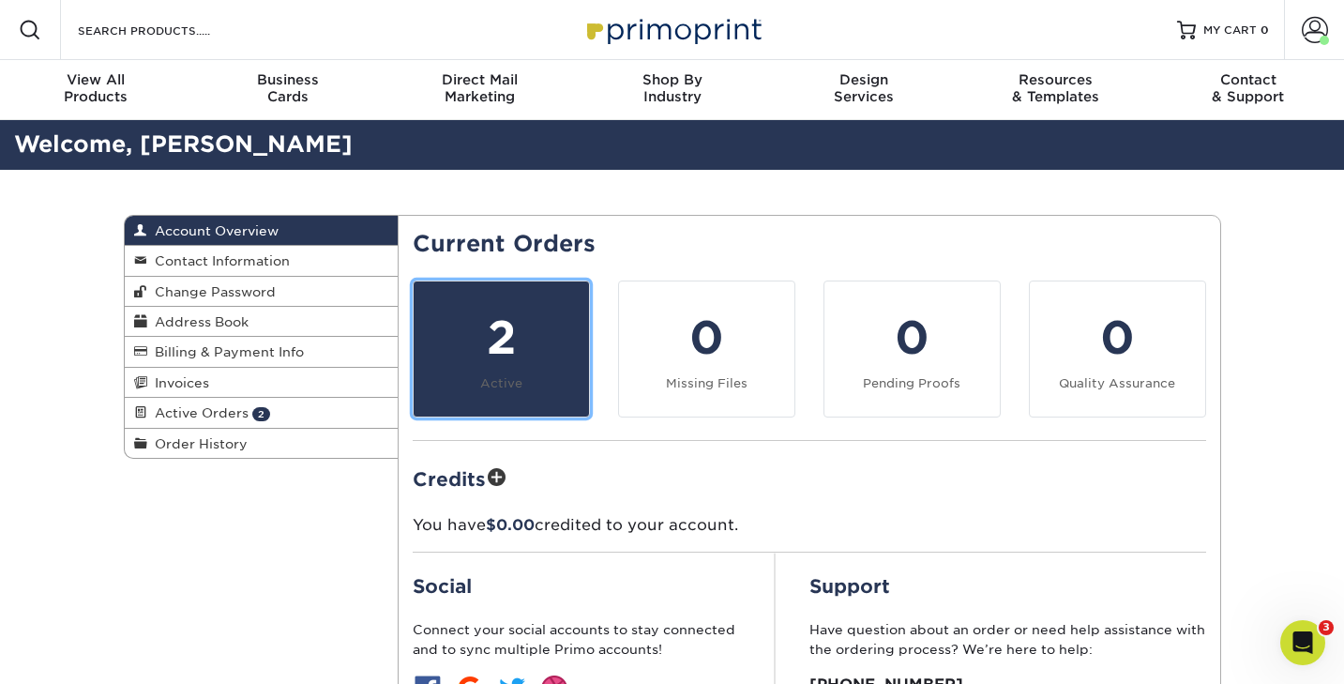
click at [528, 344] on div "2" at bounding box center [501, 338] width 153 height 68
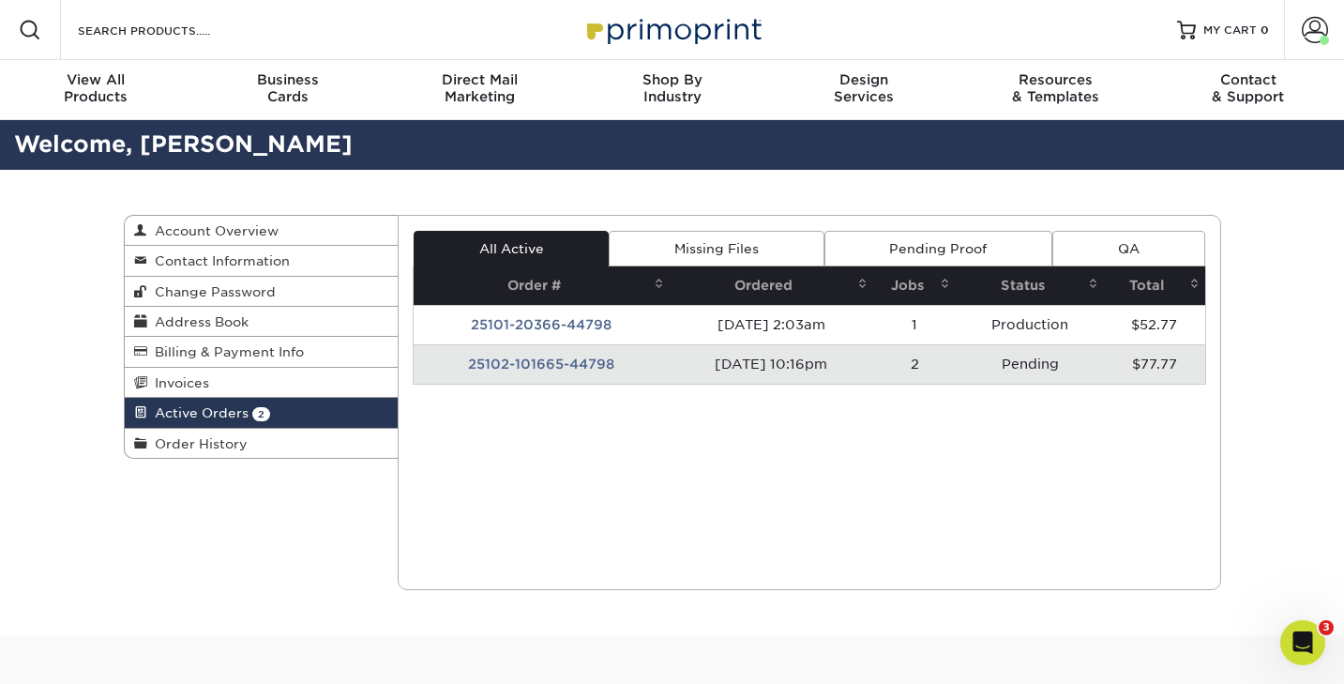
click at [493, 367] on td "25102-101665-44798" at bounding box center [542, 363] width 256 height 39
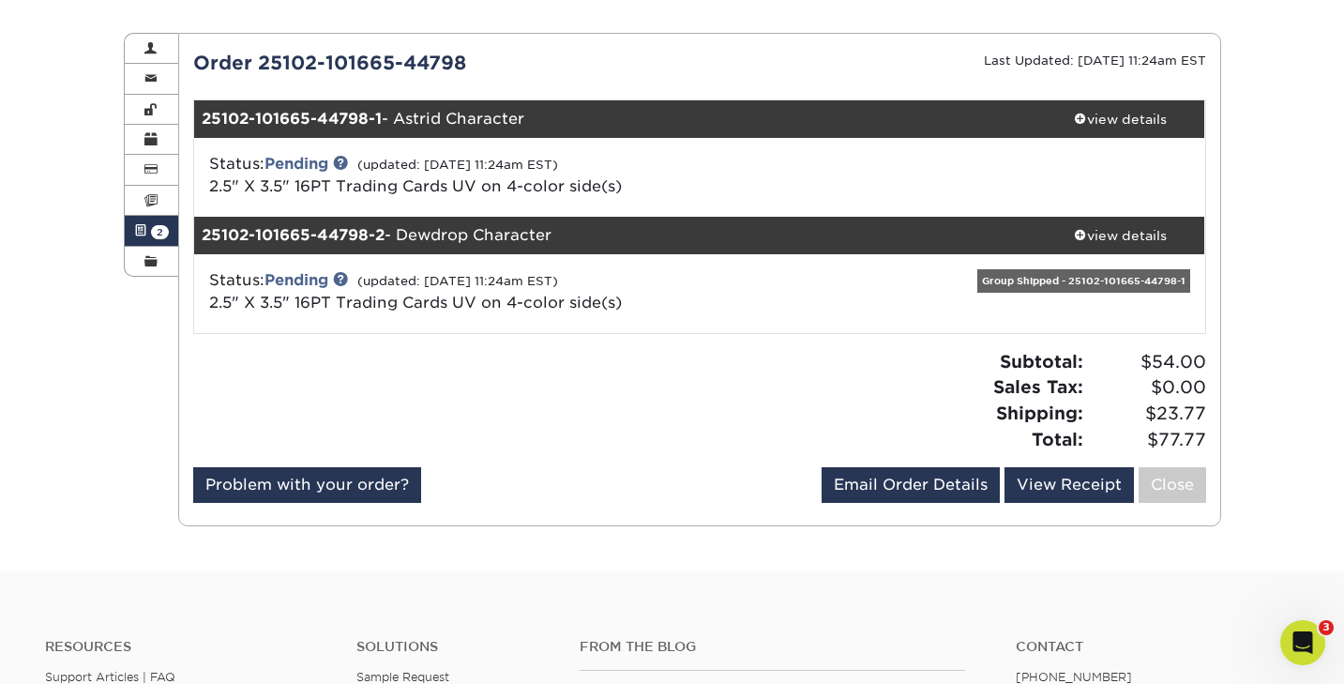
scroll to position [183, 0]
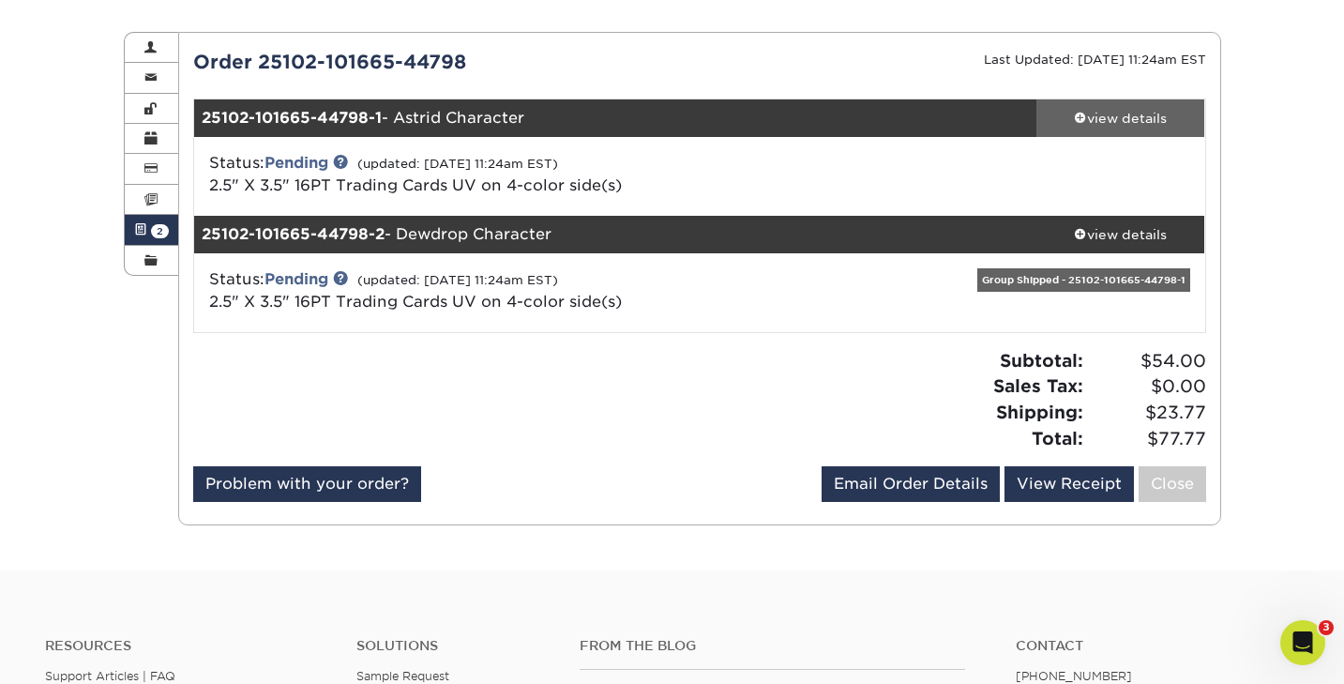
click at [1113, 124] on div "view details" at bounding box center [1120, 118] width 169 height 19
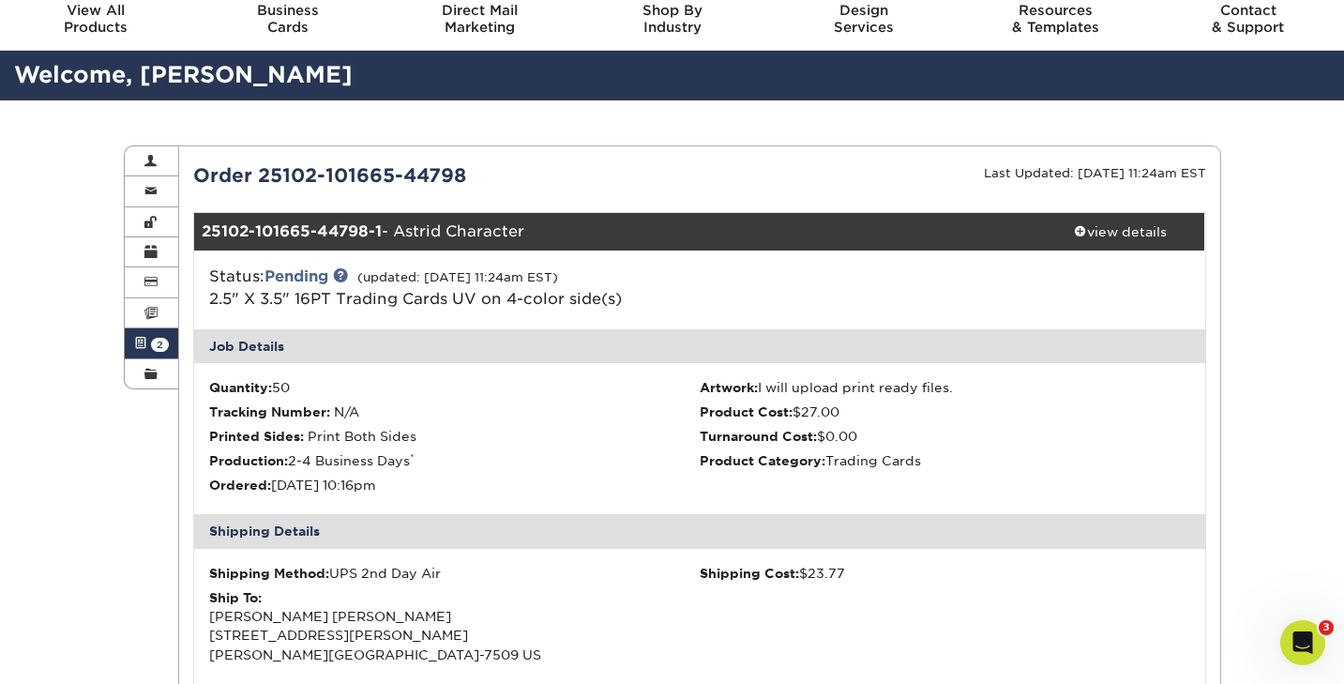
scroll to position [0, 0]
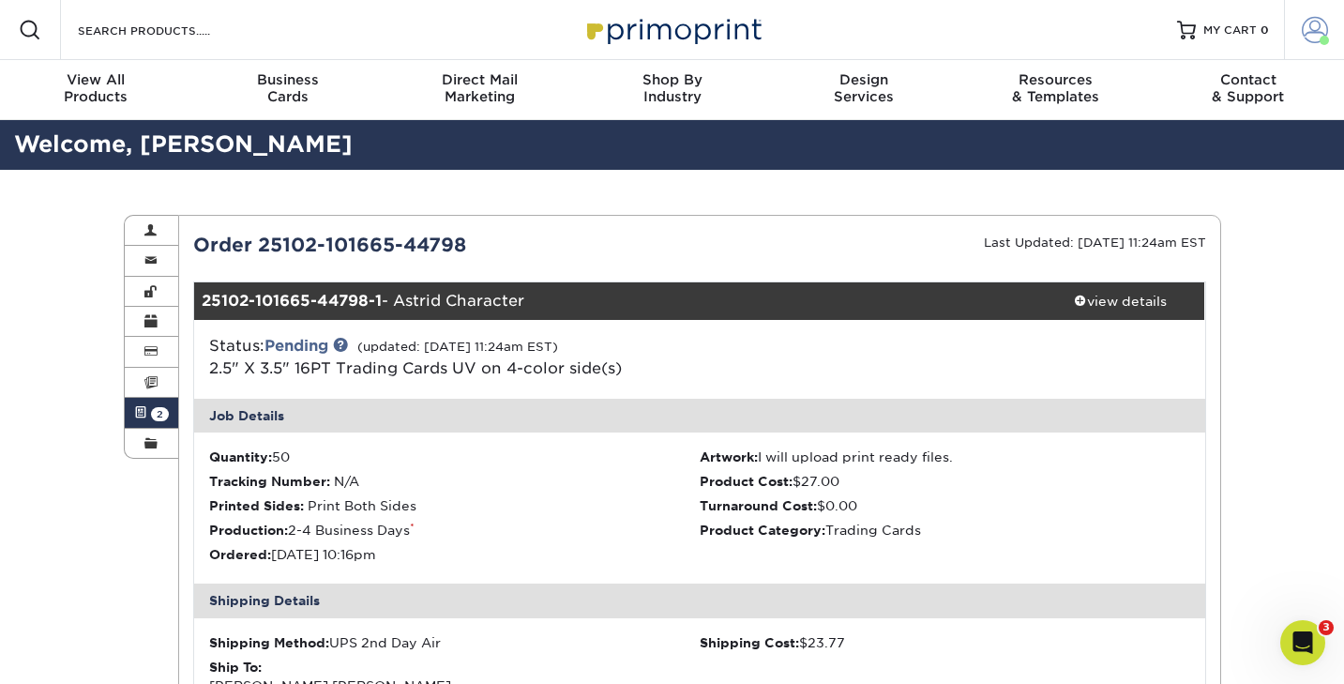
click at [1315, 34] on span at bounding box center [1315, 30] width 26 height 26
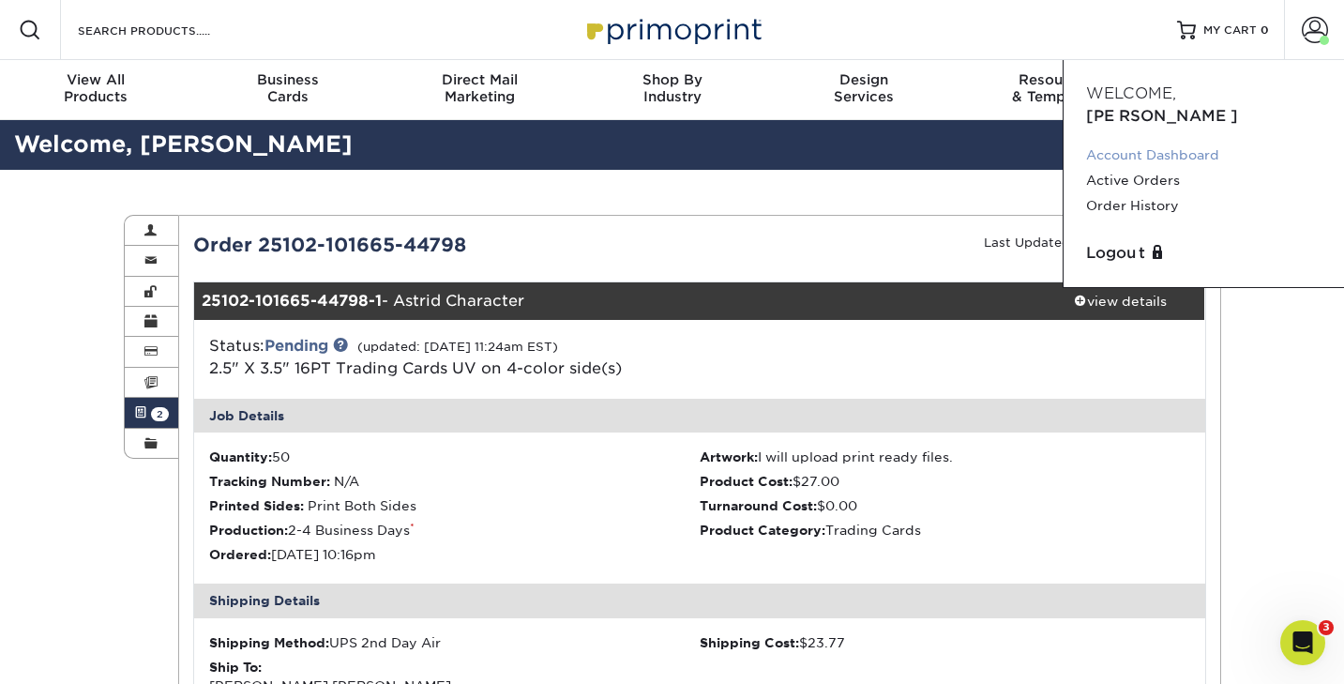
click at [1126, 143] on link "Account Dashboard" at bounding box center [1203, 155] width 235 height 25
